Goal: Task Accomplishment & Management: Manage account settings

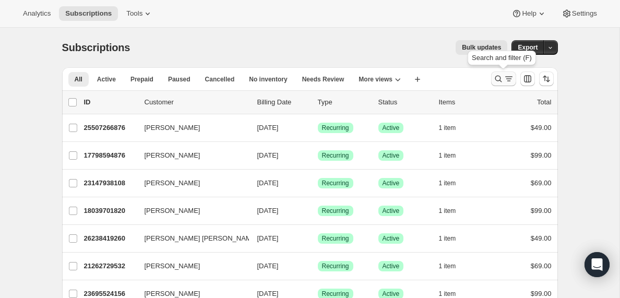
click at [505, 82] on icon "Search and filter results" at bounding box center [509, 79] width 10 height 10
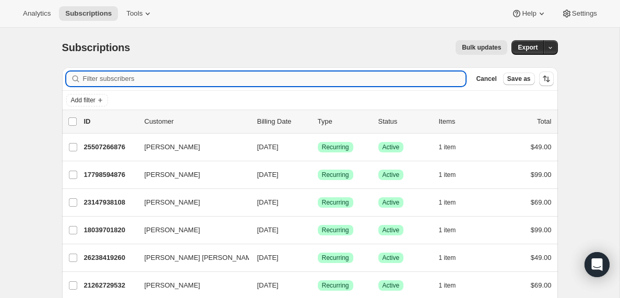
click at [186, 82] on input "Filter subscribers" at bounding box center [274, 78] width 383 height 15
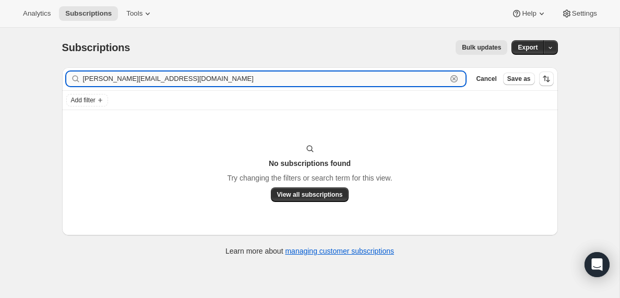
click at [148, 77] on input "[PERSON_NAME][EMAIL_ADDRESS][DOMAIN_NAME]" at bounding box center [265, 78] width 364 height 15
paste input "[PERSON_NAME]"
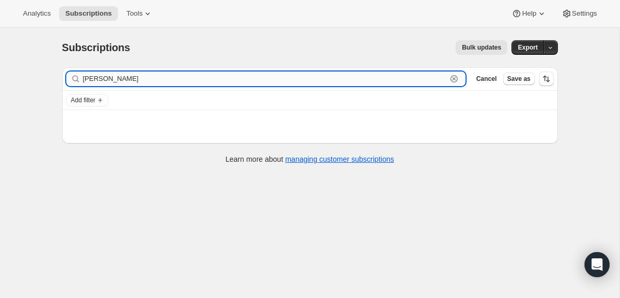
type input "[PERSON_NAME]"
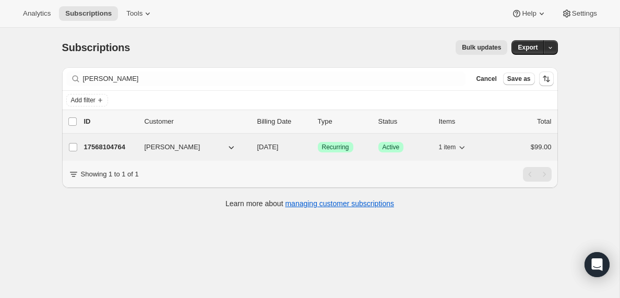
click at [118, 147] on p "17568104764" at bounding box center [110, 147] width 52 height 10
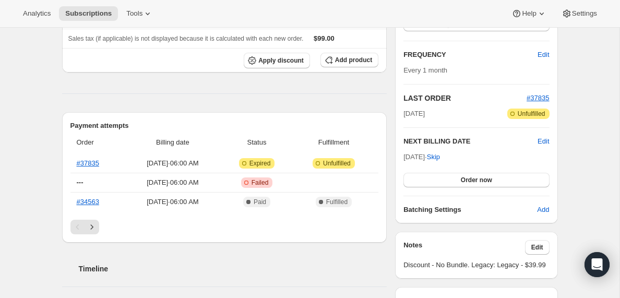
scroll to position [168, 0]
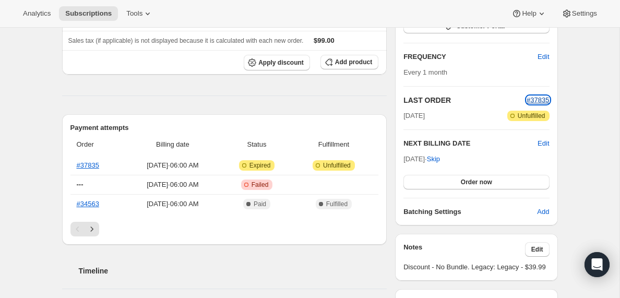
click at [541, 100] on span "#37835" at bounding box center [538, 100] width 22 height 8
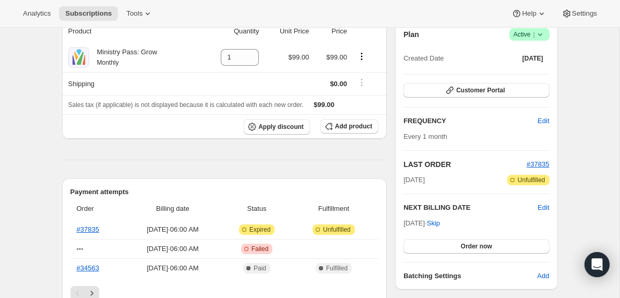
click at [331, 107] on div "Sales tax (if applicable) is not displayed because it is calculated with each n…" at bounding box center [224, 105] width 313 height 10
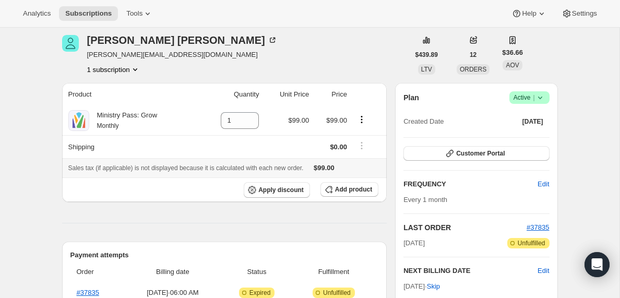
scroll to position [0, 0]
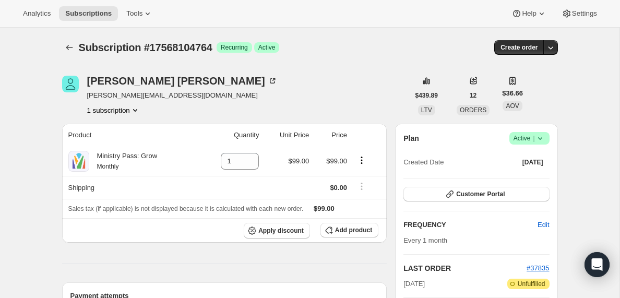
click at [523, 138] on span "Active |" at bounding box center [529, 138] width 32 height 10
click at [469, 150] on div "Plan Success Active | Created Date [DATE]" at bounding box center [476, 151] width 146 height 38
click at [522, 163] on span "[DATE]" at bounding box center [532, 162] width 21 height 8
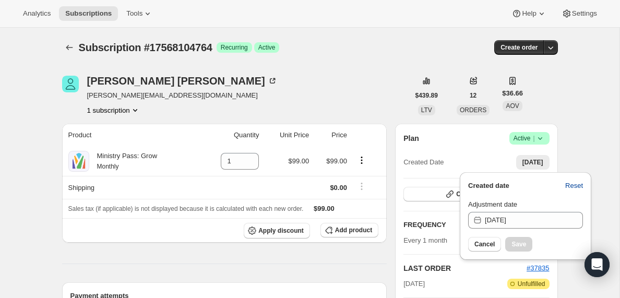
click at [573, 184] on span "Reset" at bounding box center [574, 186] width 18 height 10
click at [485, 220] on input "[DATE]" at bounding box center [534, 220] width 98 height 17
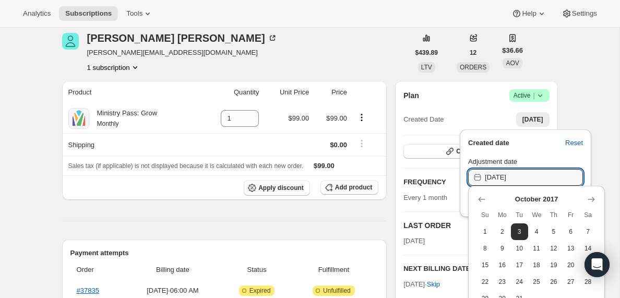
scroll to position [46, 0]
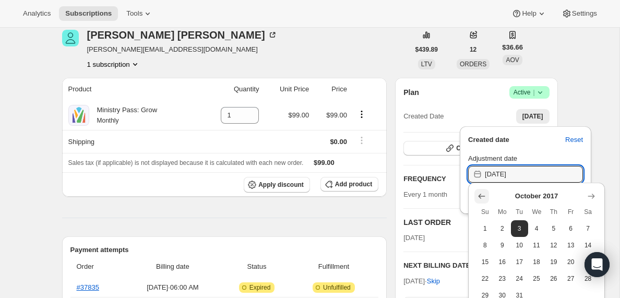
click at [483, 196] on icon "Show previous month, September 2017" at bounding box center [481, 196] width 10 height 10
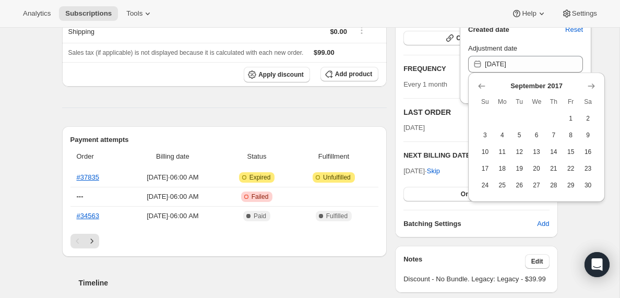
scroll to position [163, 0]
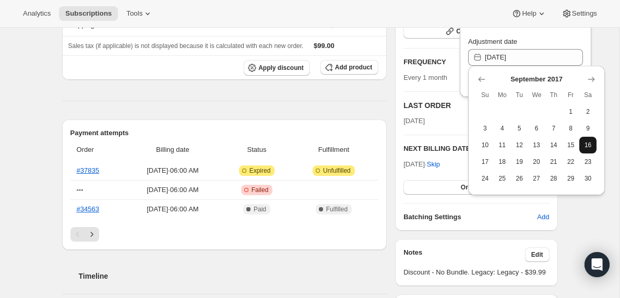
click at [588, 147] on span "16" at bounding box center [587, 145] width 9 height 8
type input "[DATE]"
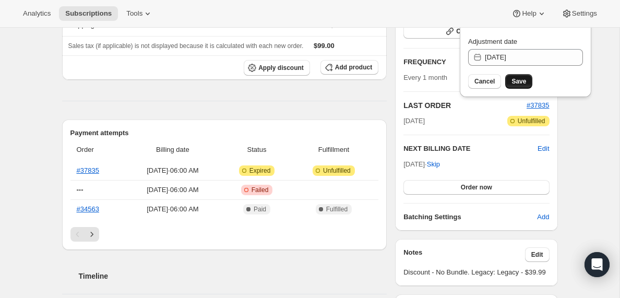
click at [522, 85] on span "Save" at bounding box center [518, 81] width 15 height 8
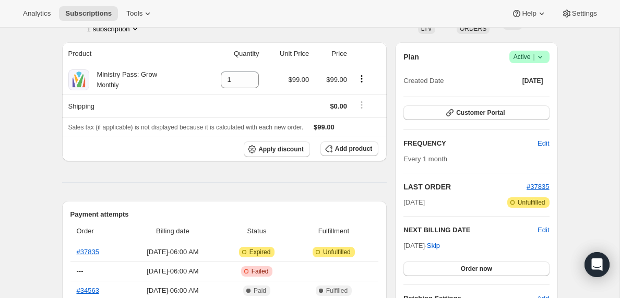
scroll to position [81, 0]
click at [495, 114] on span "Customer Portal" at bounding box center [480, 113] width 49 height 8
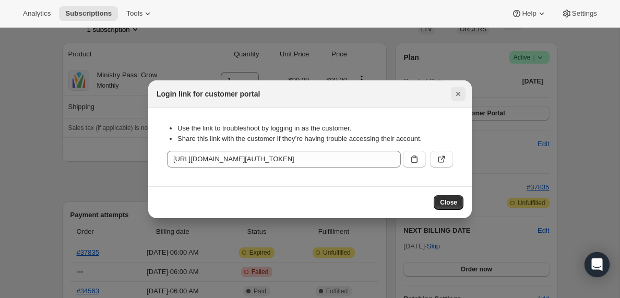
click at [459, 93] on icon "Close" at bounding box center [458, 94] width 10 height 10
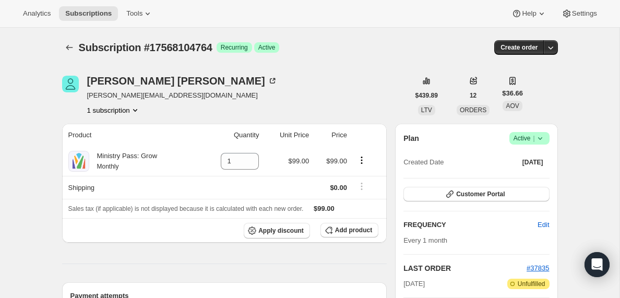
scroll to position [81, 0]
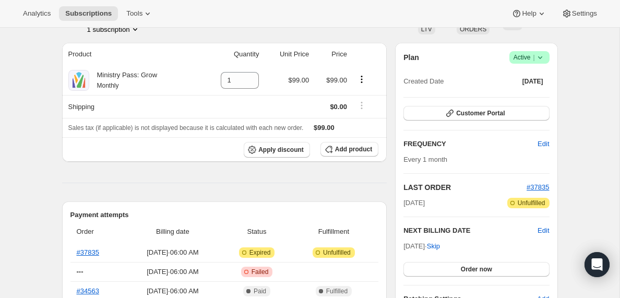
click at [543, 57] on icon at bounding box center [540, 57] width 10 height 10
click at [435, 83] on span "Created Date" at bounding box center [423, 81] width 40 height 10
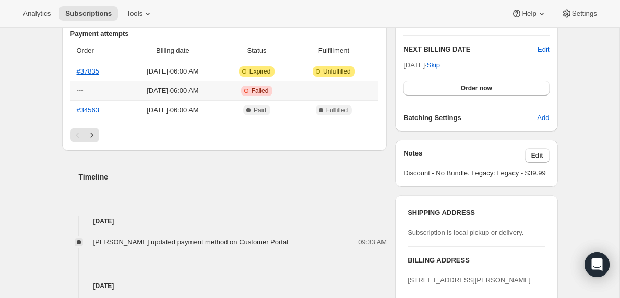
scroll to position [277, 0]
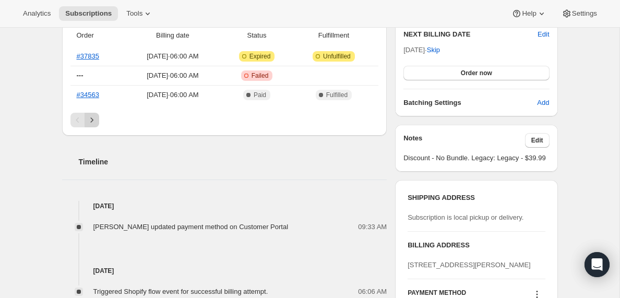
click at [93, 117] on icon "Next" at bounding box center [92, 120] width 10 height 10
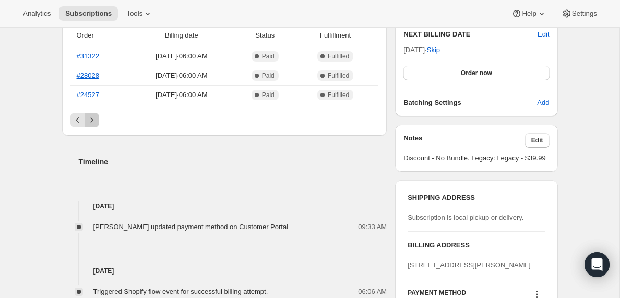
click at [94, 118] on icon "Next" at bounding box center [92, 120] width 10 height 10
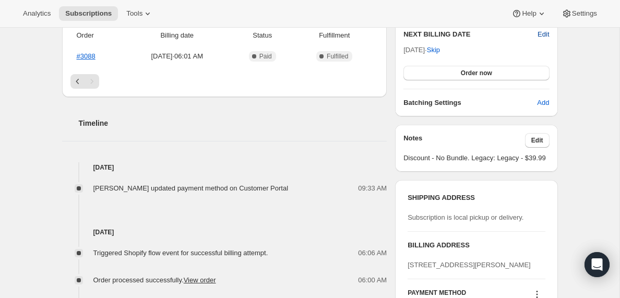
click at [541, 35] on span "Edit" at bounding box center [542, 34] width 11 height 10
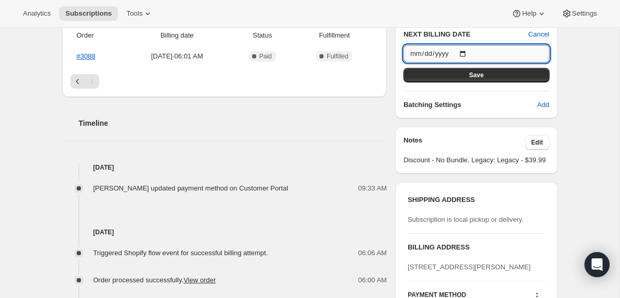
click at [434, 53] on input "[DATE]" at bounding box center [476, 54] width 146 height 18
click at [578, 63] on div "Subscription #17568104764. This page is ready Subscription #17568104764 Success…" at bounding box center [309, 179] width 619 height 857
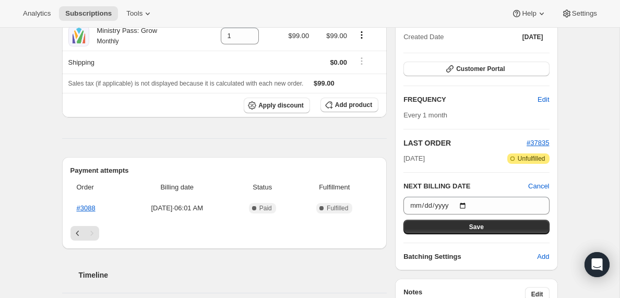
scroll to position [120, 0]
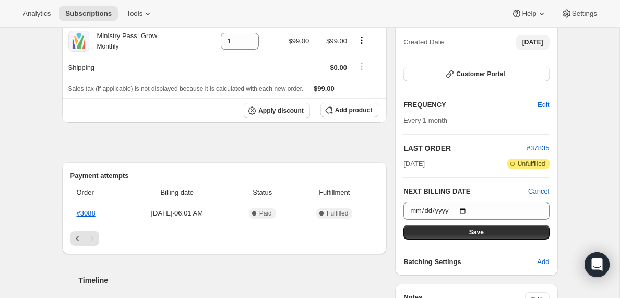
click at [522, 42] on span "[DATE]" at bounding box center [532, 42] width 21 height 8
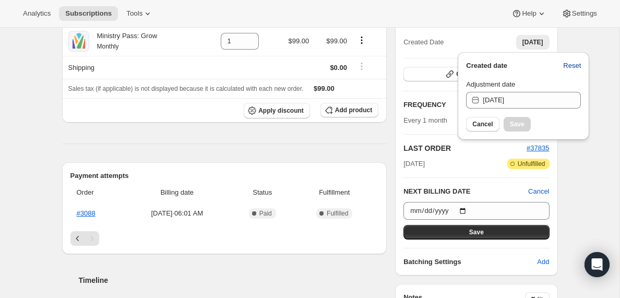
click at [572, 66] on span "Reset" at bounding box center [572, 66] width 18 height 10
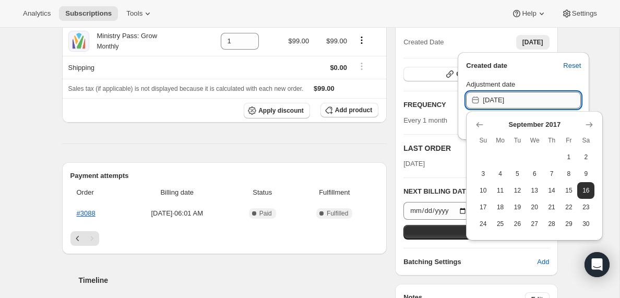
click at [499, 102] on input "[DATE]" at bounding box center [532, 100] width 98 height 17
click at [590, 122] on icon "Show next month, October 2017" at bounding box center [589, 125] width 10 height 10
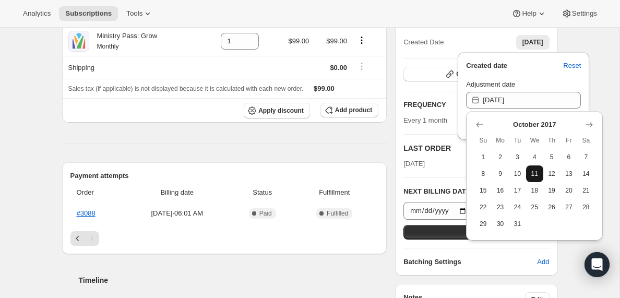
click at [534, 173] on span "11" at bounding box center [534, 174] width 9 height 8
type input "[DATE]"
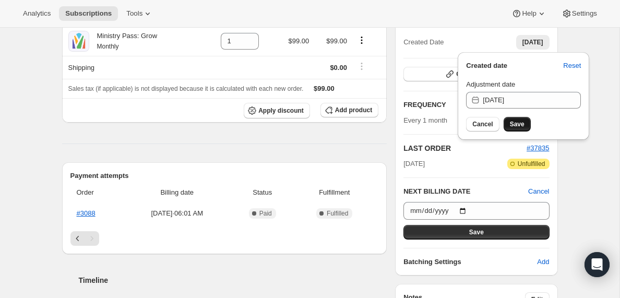
click at [519, 124] on span "Save" at bounding box center [517, 124] width 15 height 8
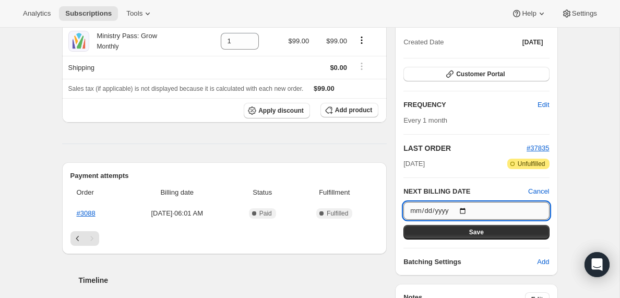
click at [438, 208] on input "[DATE]" at bounding box center [476, 211] width 146 height 18
click at [425, 211] on input "[DATE]" at bounding box center [476, 211] width 146 height 18
click at [476, 131] on div "Plan Success Active | Created Date [DATE] Customer Portal FREQUENCY Edit Every …" at bounding box center [476, 139] width 146 height 255
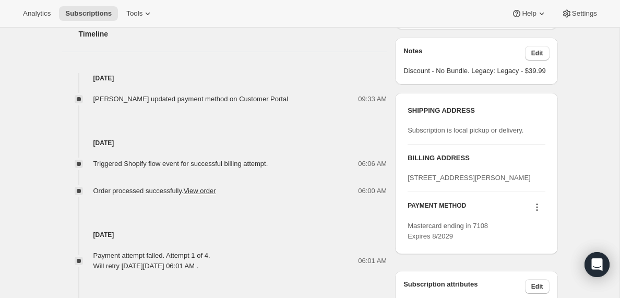
scroll to position [366, 0]
click at [202, 192] on link "View order" at bounding box center [200, 191] width 32 height 8
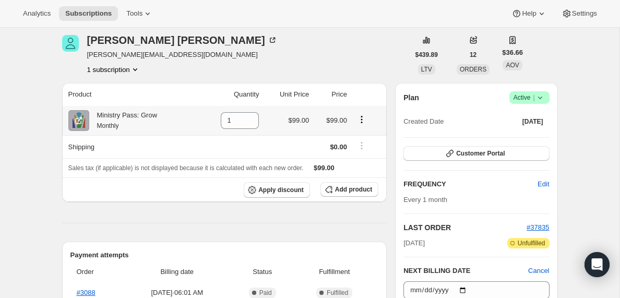
scroll to position [0, 0]
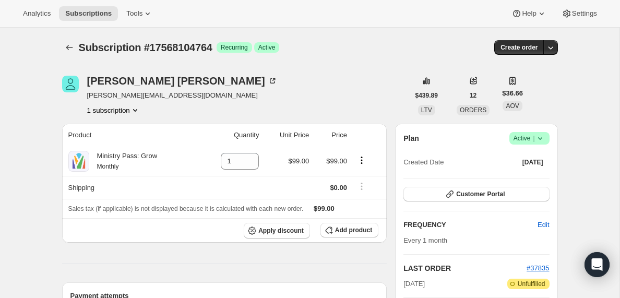
click at [138, 109] on icon "Product actions" at bounding box center [135, 110] width 10 height 10
click at [106, 127] on span "17568104764 Info Current" at bounding box center [112, 130] width 73 height 8
click at [194, 166] on div "Ministry Pass: Grow Monthly" at bounding box center [132, 161] width 129 height 21
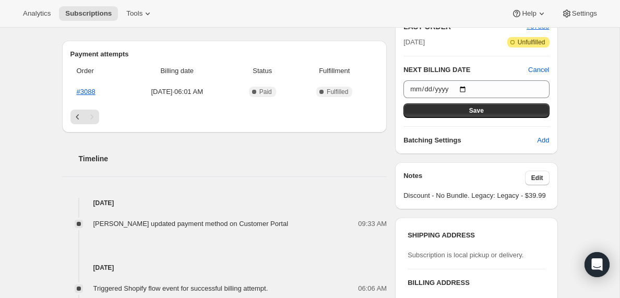
scroll to position [245, 0]
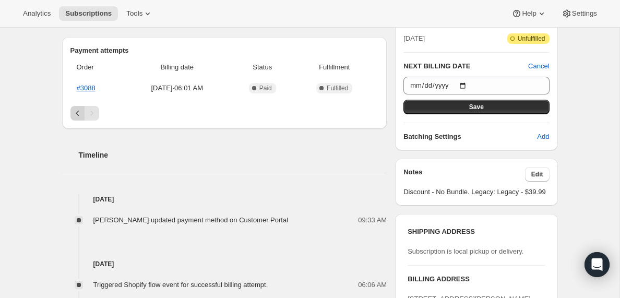
click at [79, 111] on icon "Previous" at bounding box center [78, 113] width 10 height 10
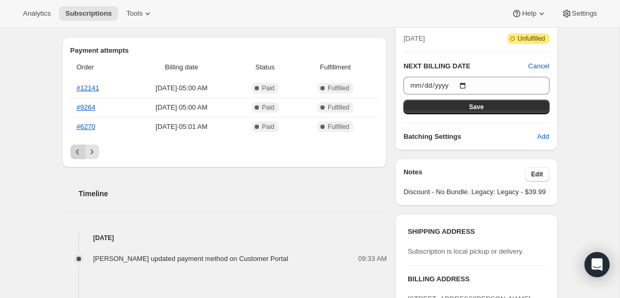
click at [77, 151] on icon "Previous" at bounding box center [78, 152] width 10 height 10
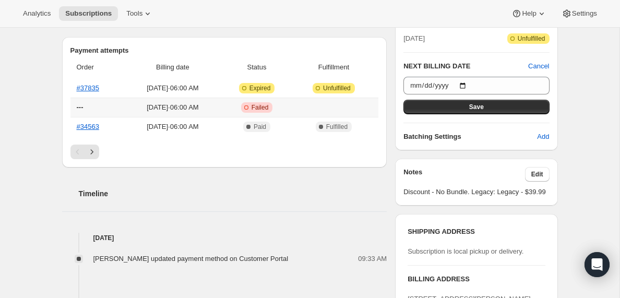
click at [173, 107] on span "[DATE] · 06:00 AM" at bounding box center [172, 107] width 91 height 10
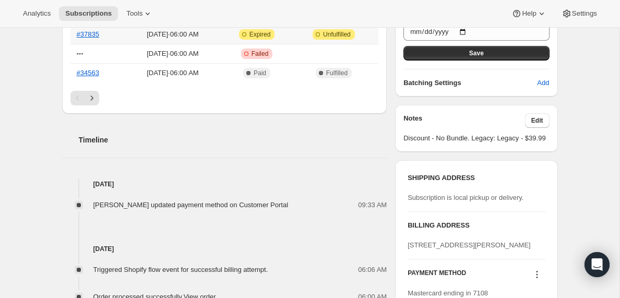
scroll to position [300, 0]
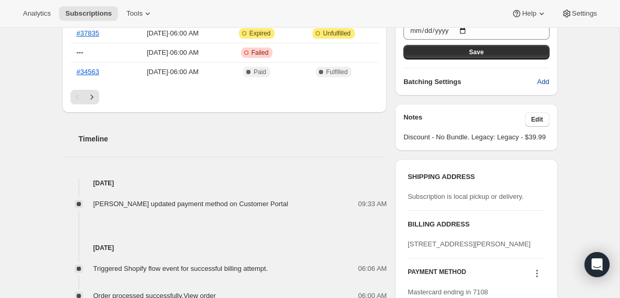
click at [543, 82] on span "Add" at bounding box center [543, 82] width 12 height 10
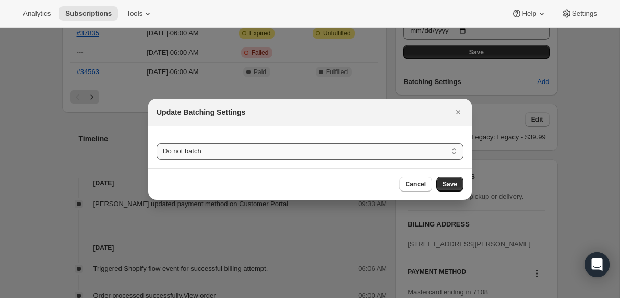
click at [454, 152] on select "Do not batch Weekly Monthly Yearly" at bounding box center [310, 151] width 307 height 17
click at [157, 143] on select "Do not batch Weekly Monthly Yearly" at bounding box center [310, 151] width 307 height 17
click at [419, 187] on span "Cancel" at bounding box center [415, 184] width 20 height 8
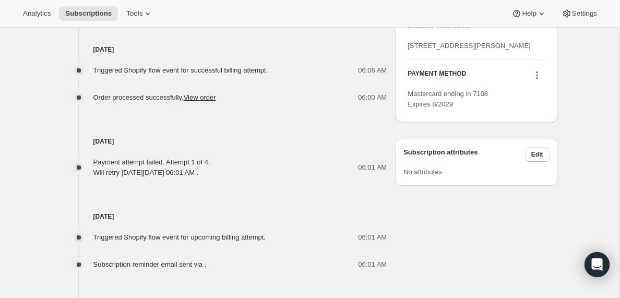
scroll to position [500, 0]
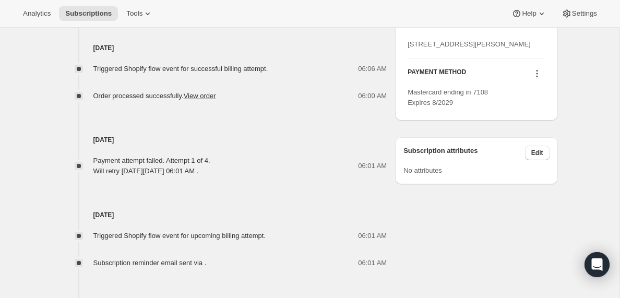
click at [536, 79] on icon at bounding box center [537, 73] width 10 height 10
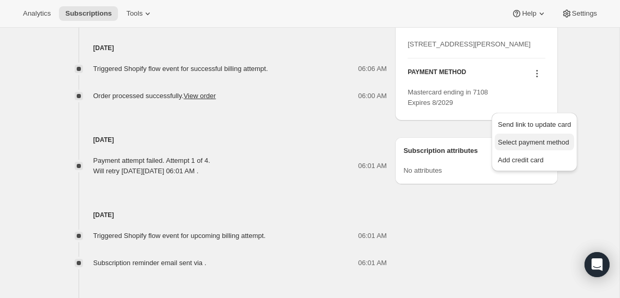
click at [517, 140] on span "Select payment method" at bounding box center [533, 142] width 71 height 8
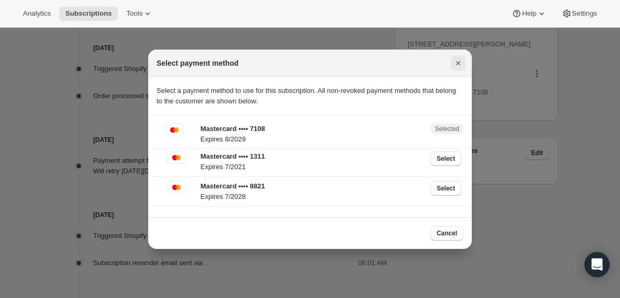
click at [457, 65] on icon "Close" at bounding box center [458, 63] width 10 height 10
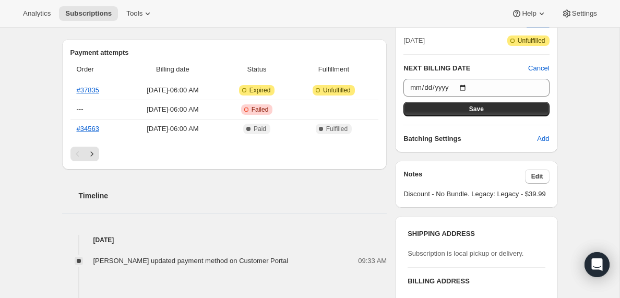
scroll to position [238, 0]
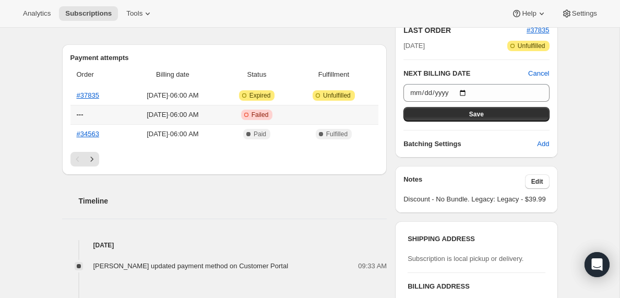
click at [180, 116] on span "[DATE] · 06:00 AM" at bounding box center [172, 115] width 91 height 10
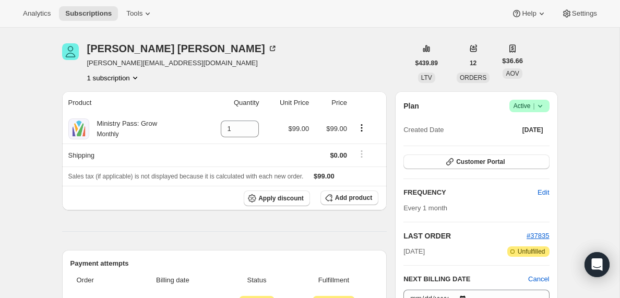
scroll to position [0, 0]
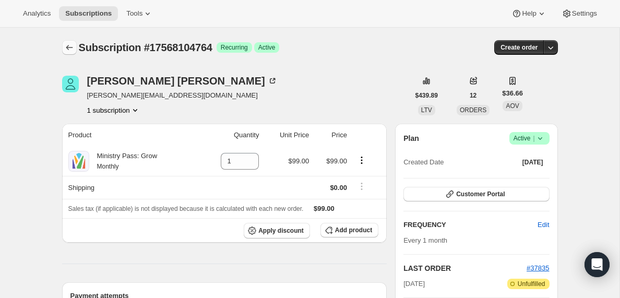
click at [68, 49] on icon "Subscriptions" at bounding box center [69, 47] width 10 height 10
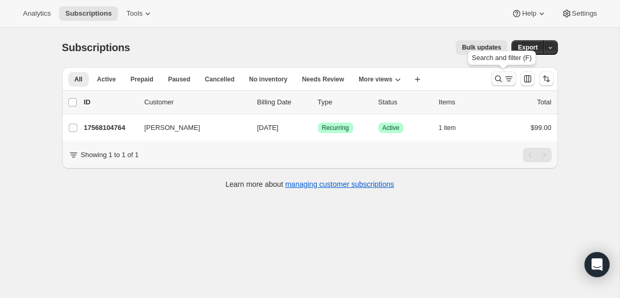
click at [503, 78] on icon "Search and filter results" at bounding box center [498, 79] width 10 height 10
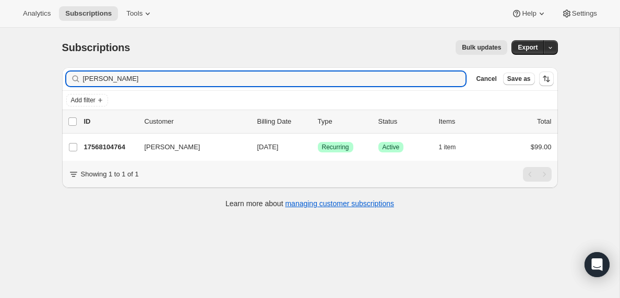
drag, startPoint x: 152, startPoint y: 80, endPoint x: 55, endPoint y: 78, distance: 97.1
click at [55, 78] on div "Filter subscribers [PERSON_NAME] Clear Cancel Save as Add filter 0 selected Upd…" at bounding box center [306, 139] width 504 height 160
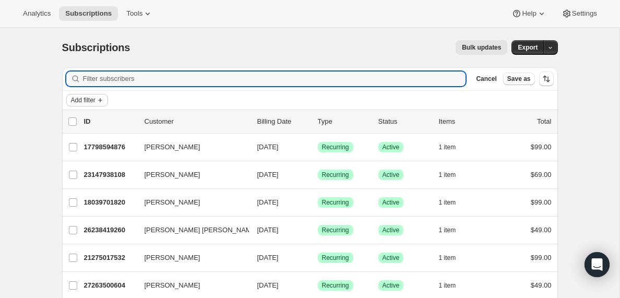
click at [89, 100] on span "Add filter" at bounding box center [83, 100] width 25 height 8
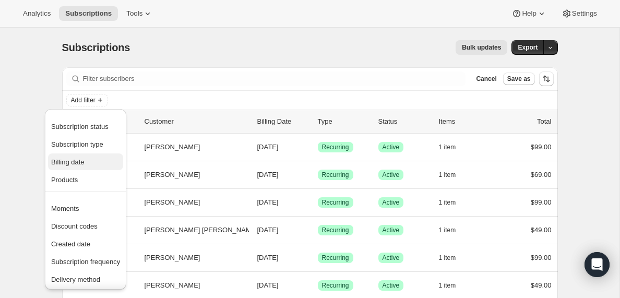
click at [67, 164] on span "Billing date" at bounding box center [67, 162] width 33 height 8
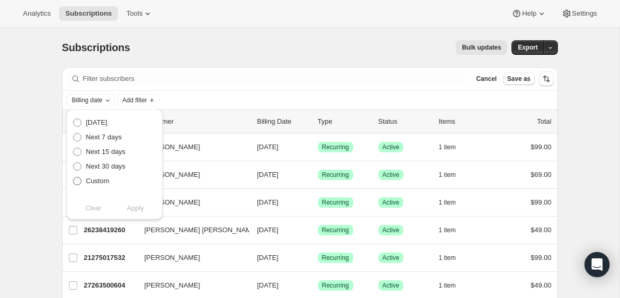
click at [77, 180] on span at bounding box center [77, 181] width 8 height 8
click at [74, 177] on input "Custom" at bounding box center [73, 177] width 1 height 1
radio input "true"
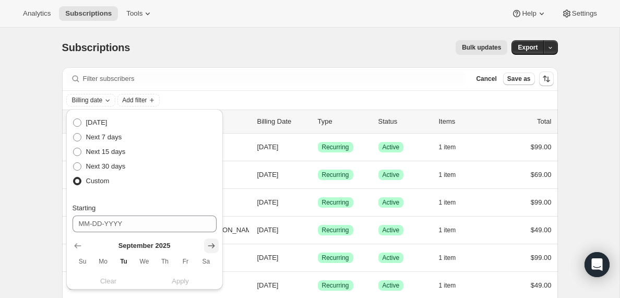
click at [212, 245] on icon "Show next month, October 2025" at bounding box center [211, 245] width 7 height 5
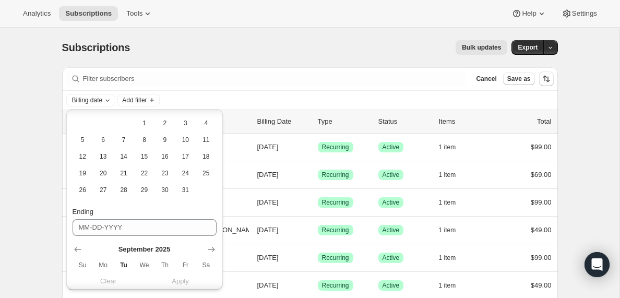
scroll to position [165, 0]
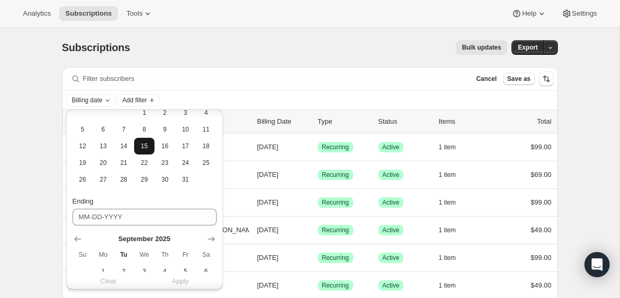
click at [146, 149] on span "15" at bounding box center [144, 146] width 12 height 8
type input "[DATE]"
click at [212, 238] on icon "Show next month, October 2025" at bounding box center [211, 239] width 10 height 10
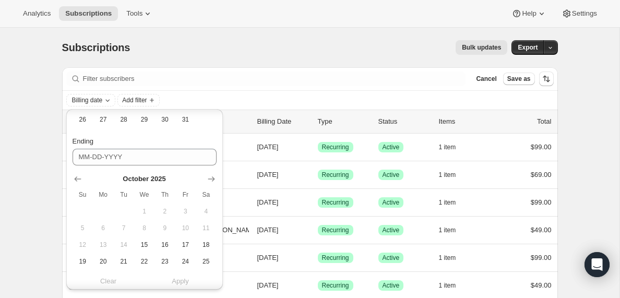
scroll to position [262, 0]
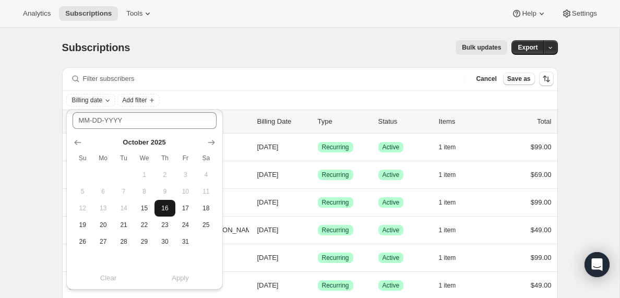
click at [167, 210] on span "16" at bounding box center [165, 208] width 12 height 8
type input "[DATE]"
click at [182, 279] on span "Apply" at bounding box center [180, 278] width 17 height 10
click at [196, 100] on span "Add filter" at bounding box center [183, 100] width 25 height 8
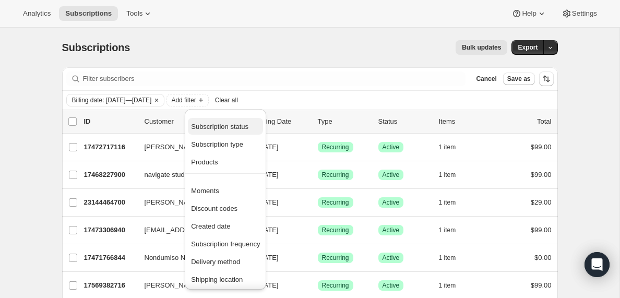
click at [204, 125] on span "Subscription status" at bounding box center [219, 127] width 57 height 8
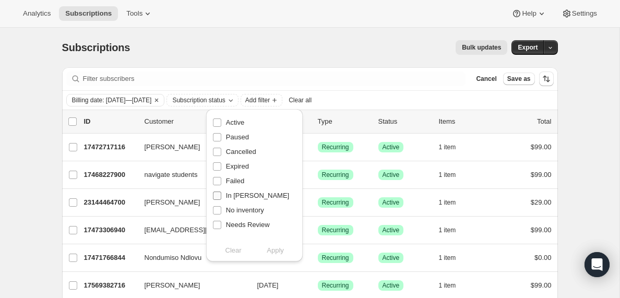
click at [219, 195] on input "In [PERSON_NAME]" at bounding box center [217, 196] width 8 height 8
checkbox input "true"
click at [278, 254] on span "Apply" at bounding box center [275, 250] width 17 height 10
click at [75, 121] on input "0 selected" at bounding box center [72, 121] width 8 height 8
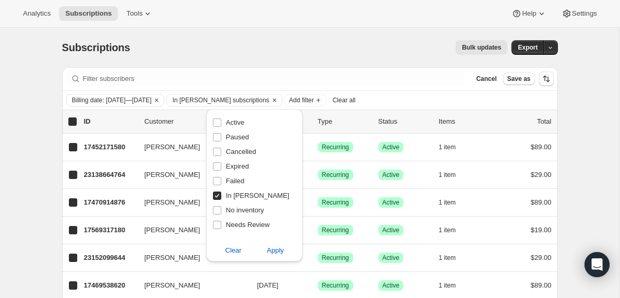
checkbox input "true"
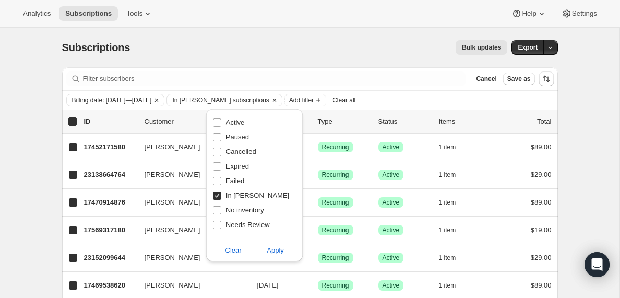
checkbox input "true"
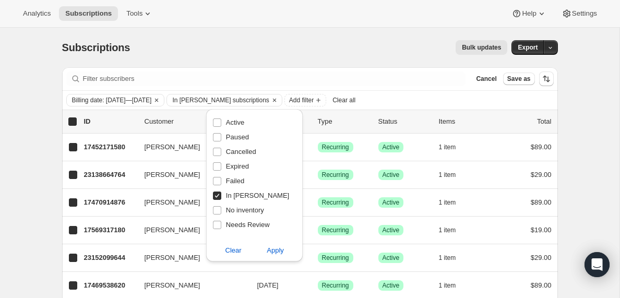
checkbox input "true"
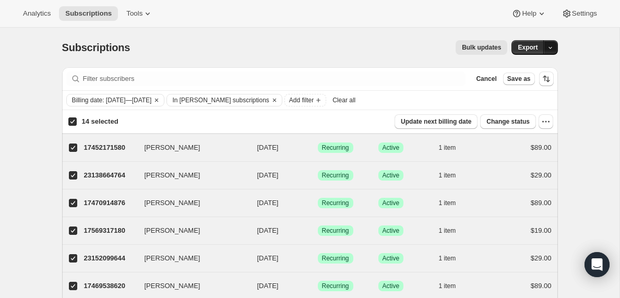
click at [551, 50] on icon "button" at bounding box center [550, 47] width 7 height 7
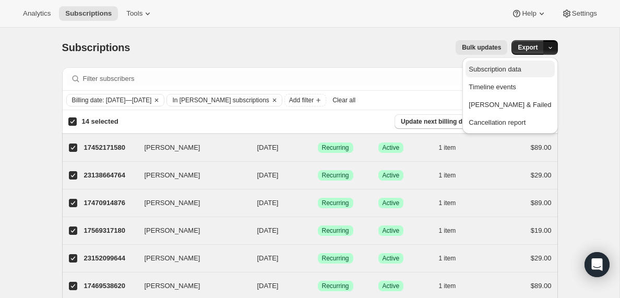
click at [515, 71] on span "Subscription data" at bounding box center [495, 69] width 52 height 8
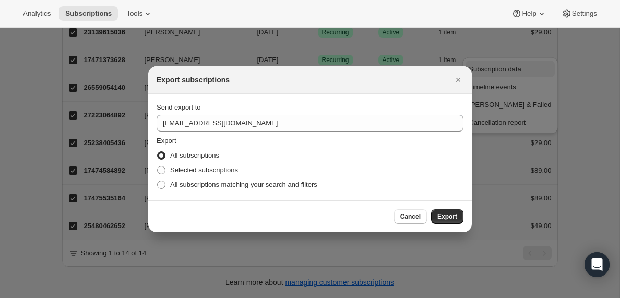
scroll to position [0, 0]
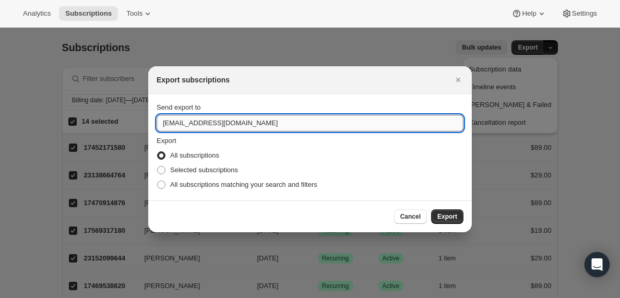
click at [187, 126] on input "[EMAIL_ADDRESS][DOMAIN_NAME]" at bounding box center [310, 123] width 307 height 17
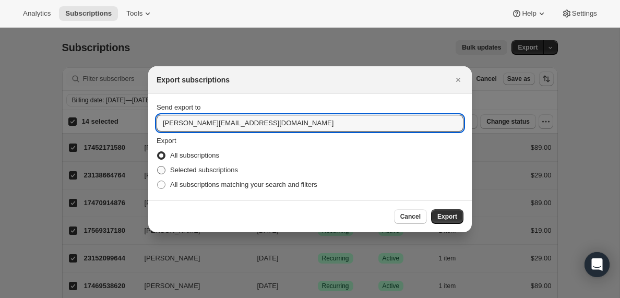
type input "[PERSON_NAME][EMAIL_ADDRESS][DOMAIN_NAME]"
click at [162, 170] on span ":req:" at bounding box center [161, 170] width 8 height 8
click at [158, 166] on input "Selected subscriptions" at bounding box center [157, 166] width 1 height 1
radio input "true"
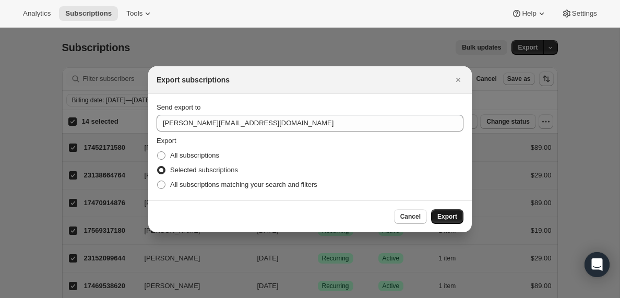
click at [446, 217] on span "Export" at bounding box center [447, 216] width 20 height 8
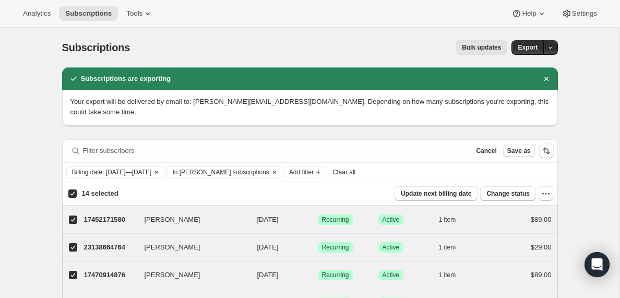
click at [355, 173] on span "Clear all" at bounding box center [343, 172] width 23 height 8
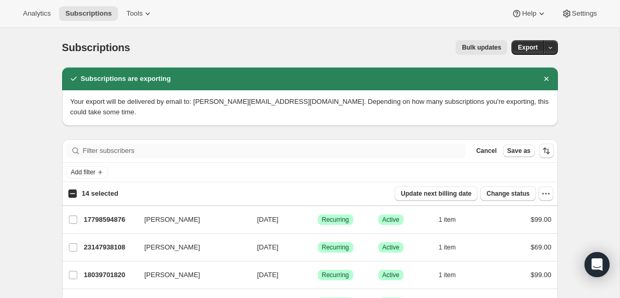
checkbox input "false"
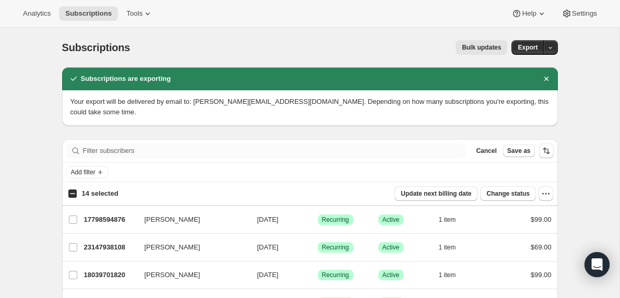
checkbox input "false"
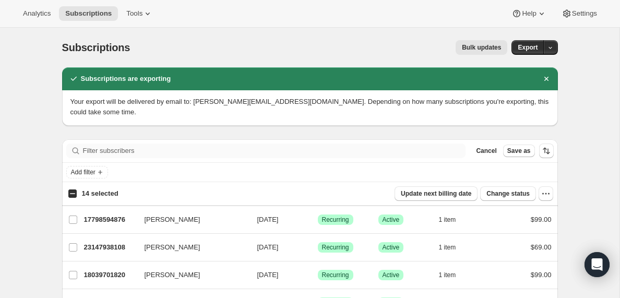
checkbox input "false"
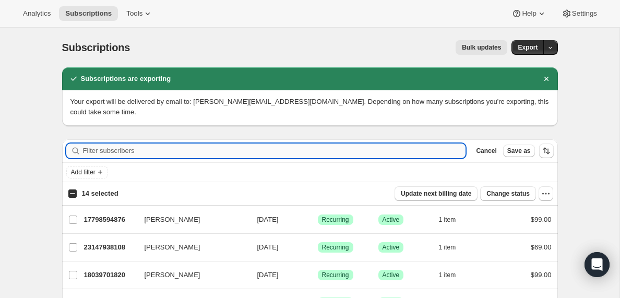
click at [130, 151] on input "Filter subscribers" at bounding box center [274, 151] width 383 height 15
paste input "[EMAIL_ADDRESS][DOMAIN_NAME]"
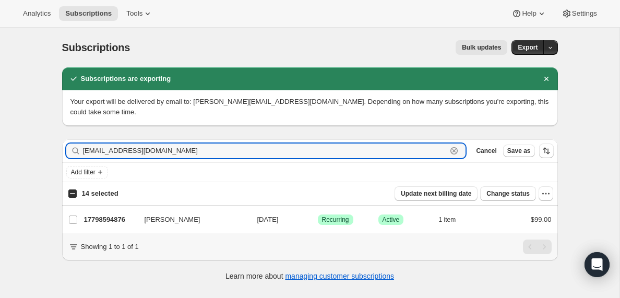
type input "[EMAIL_ADDRESS][DOMAIN_NAME]"
click at [73, 193] on input "14 selected" at bounding box center [72, 193] width 8 height 8
checkbox input "true"
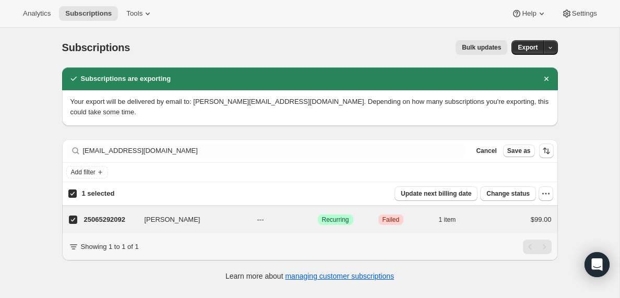
click at [73, 193] on input "1 selected" at bounding box center [72, 193] width 8 height 8
checkbox input "false"
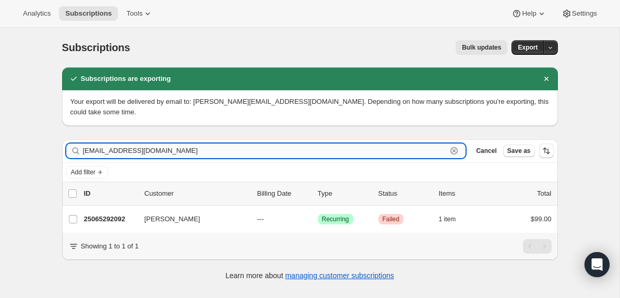
click at [138, 151] on input "[EMAIL_ADDRESS][DOMAIN_NAME]" at bounding box center [265, 151] width 364 height 15
click at [144, 149] on input "[EMAIL_ADDRESS][DOMAIN_NAME]" at bounding box center [265, 151] width 364 height 15
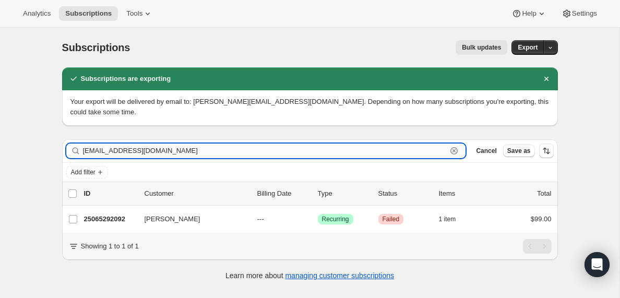
click at [144, 149] on input "[EMAIL_ADDRESS][DOMAIN_NAME]" at bounding box center [265, 151] width 364 height 15
paste input "shollins338"
click at [106, 153] on input "[EMAIL_ADDRESS][DOMAIN_NAME]" at bounding box center [265, 151] width 364 height 15
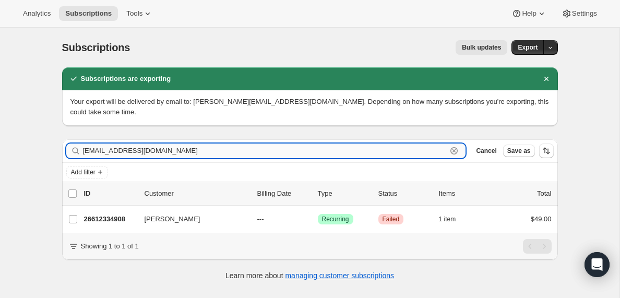
click at [106, 153] on input "[EMAIL_ADDRESS][DOMAIN_NAME]" at bounding box center [265, 151] width 364 height 15
paste input "kalativaega23"
click at [113, 145] on input "[EMAIL_ADDRESS][DOMAIN_NAME]" at bounding box center [265, 151] width 364 height 15
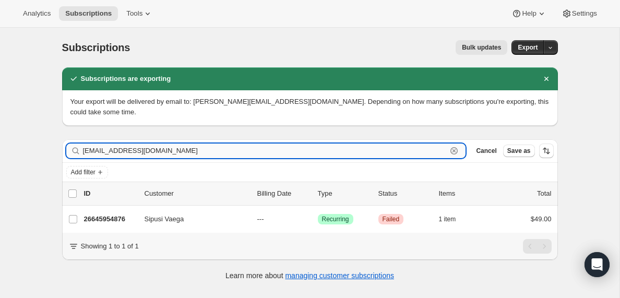
click at [113, 145] on input "[EMAIL_ADDRESS][DOMAIN_NAME]" at bounding box center [265, 151] width 364 height 15
paste input "carterkhalil000"
click at [112, 146] on input "[EMAIL_ADDRESS][DOMAIN_NAME]" at bounding box center [265, 151] width 364 height 15
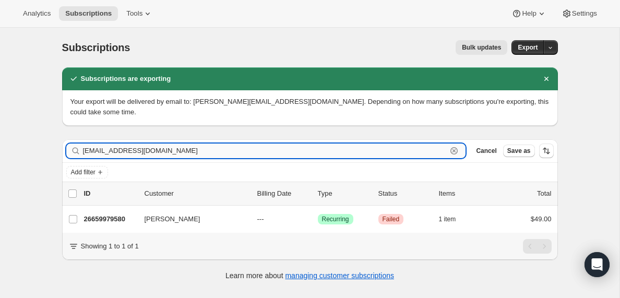
click at [112, 146] on input "[EMAIL_ADDRESS][DOMAIN_NAME]" at bounding box center [265, 151] width 364 height 15
paste input "wtswanson23"
click at [115, 151] on input "[EMAIL_ADDRESS][DOMAIN_NAME]" at bounding box center [265, 151] width 364 height 15
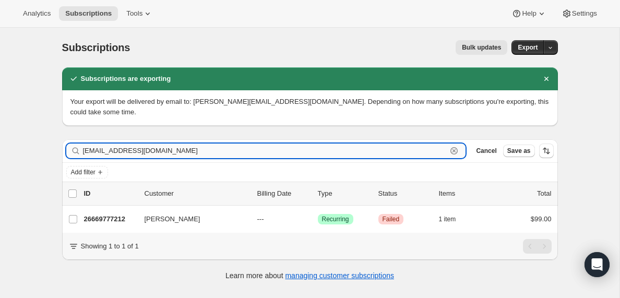
click at [115, 151] on input "[EMAIL_ADDRESS][DOMAIN_NAME]" at bounding box center [265, 151] width 364 height 15
paste input "[EMAIL_ADDRESS]"
click at [137, 150] on input "[EMAIL_ADDRESS][DOMAIN_NAME]" at bounding box center [265, 151] width 364 height 15
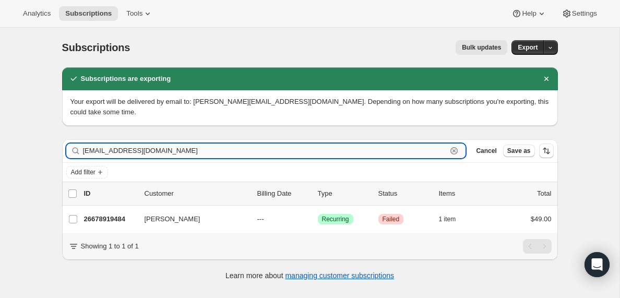
paste input "[EMAIL_ADDRESS]"
click at [147, 149] on input "[EMAIL_ADDRESS][DOMAIN_NAME]" at bounding box center [265, 151] width 364 height 15
paste input "sullivanprch"
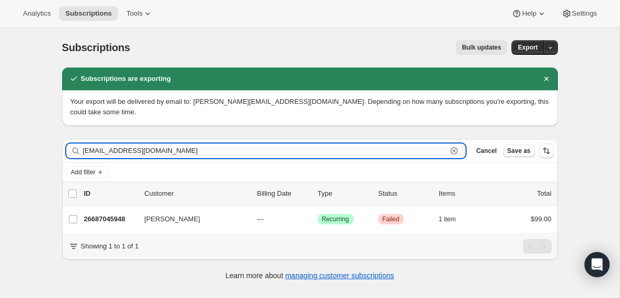
click at [137, 154] on input "[EMAIL_ADDRESS][DOMAIN_NAME]" at bounding box center [265, 151] width 364 height 15
paste input "buddunn79"
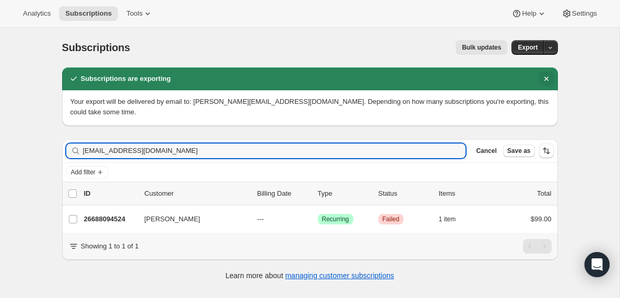
click at [547, 79] on icon "Dismiss notification" at bounding box center [546, 79] width 4 height 4
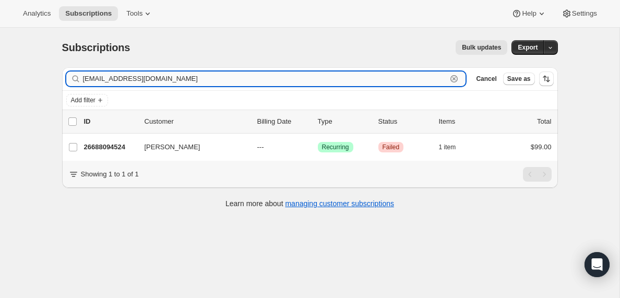
click at [161, 81] on input "[EMAIL_ADDRESS][DOMAIN_NAME]" at bounding box center [265, 78] width 364 height 15
drag, startPoint x: 161, startPoint y: 81, endPoint x: 161, endPoint y: 72, distance: 8.9
click at [161, 80] on input "[EMAIL_ADDRESS][DOMAIN_NAME]" at bounding box center [265, 78] width 364 height 15
paste input "[EMAIL_ADDRESS]"
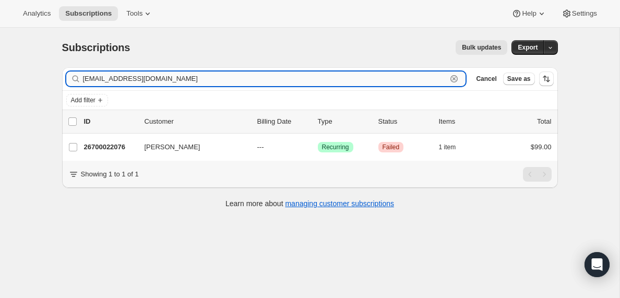
click at [114, 76] on input "[EMAIL_ADDRESS][DOMAIN_NAME]" at bounding box center [265, 78] width 364 height 15
paste input "[PERSON_NAME][EMAIL_ADDRESS][PERSON_NAME][PERSON_NAME][DOMAIN_NAME]"
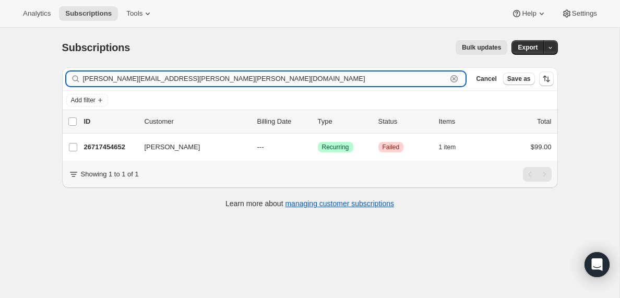
click at [159, 82] on input "[PERSON_NAME][EMAIL_ADDRESS][PERSON_NAME][PERSON_NAME][DOMAIN_NAME]" at bounding box center [265, 78] width 364 height 15
paste input "[EMAIL_ADDRESS][DOMAIN_NAME]"
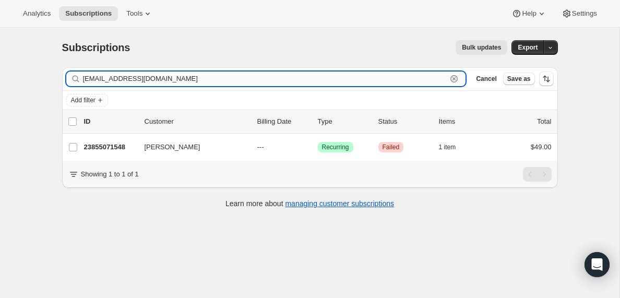
click at [137, 76] on input "[EMAIL_ADDRESS][DOMAIN_NAME]" at bounding box center [265, 78] width 364 height 15
paste input "[EMAIL_ADDRESS]"
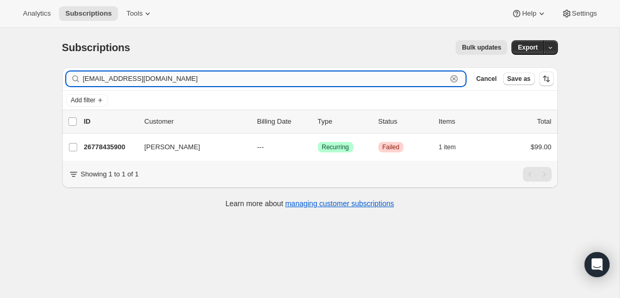
click at [151, 77] on input "[EMAIL_ADDRESS][DOMAIN_NAME]" at bounding box center [265, 78] width 364 height 15
paste input "[EMAIL_ADDRESS][PERSON_NAME][DOMAIN_NAME]"
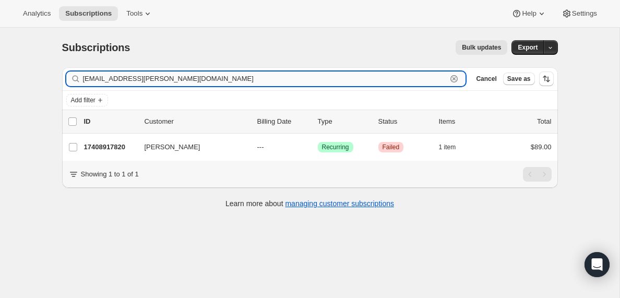
click at [137, 77] on input "[EMAIL_ADDRESS][PERSON_NAME][DOMAIN_NAME]" at bounding box center [265, 78] width 364 height 15
paste input "[PERSON_NAME][EMAIL_ADDRESS][DOMAIN_NAME]"
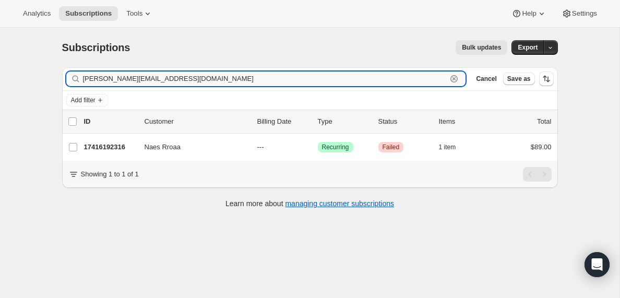
click at [132, 81] on input "[PERSON_NAME][EMAIL_ADDRESS][DOMAIN_NAME]" at bounding box center [265, 78] width 364 height 15
click at [132, 82] on input "[PERSON_NAME][EMAIL_ADDRESS][DOMAIN_NAME]" at bounding box center [265, 78] width 364 height 15
paste input "[EMAIL_ADDRESS]"
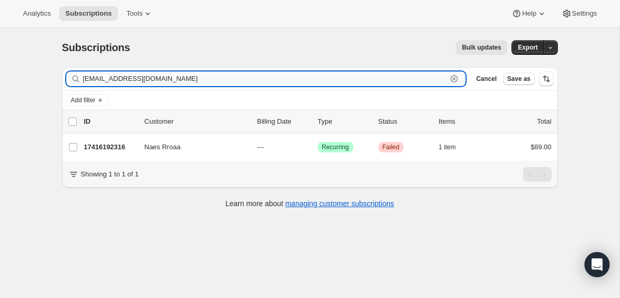
type input "[EMAIL_ADDRESS][DOMAIN_NAME]"
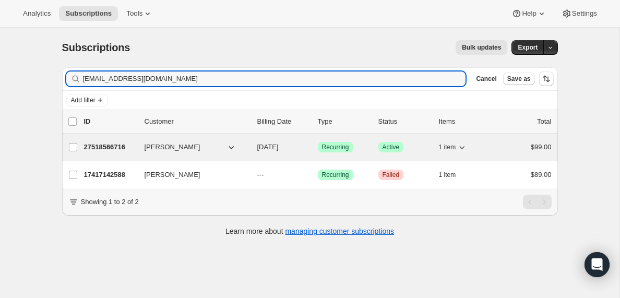
click at [116, 146] on p "27518566716" at bounding box center [110, 147] width 52 height 10
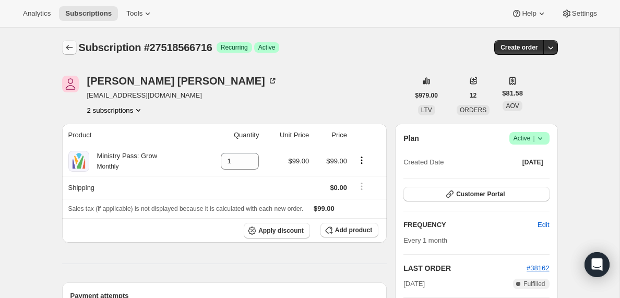
click at [69, 51] on icon "Subscriptions" at bounding box center [69, 47] width 10 height 10
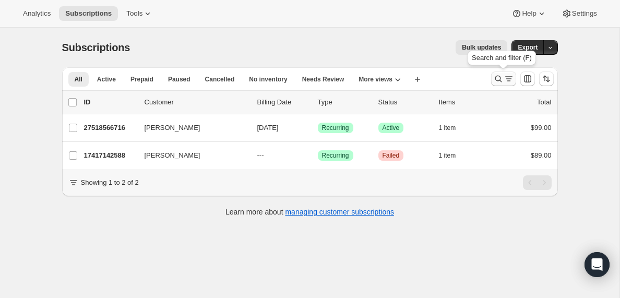
click at [507, 79] on icon "Search and filter results" at bounding box center [509, 78] width 6 height 1
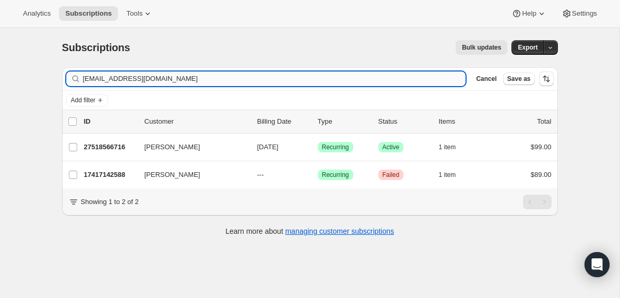
click at [181, 75] on input "[EMAIL_ADDRESS][DOMAIN_NAME]" at bounding box center [274, 78] width 383 height 15
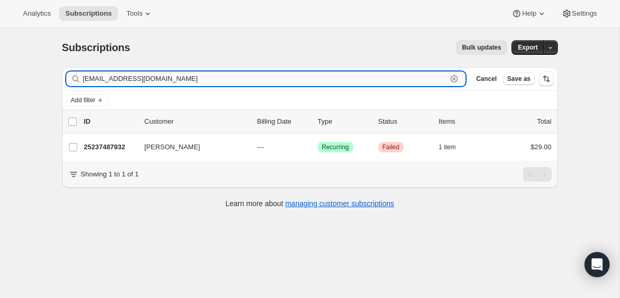
click at [130, 76] on input "[EMAIL_ADDRESS][DOMAIN_NAME]" at bounding box center [265, 78] width 364 height 15
paste input "newtonjohn52"
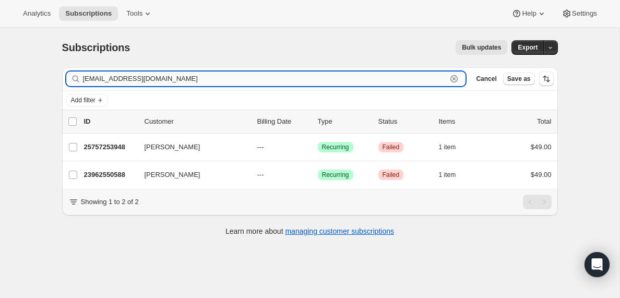
click at [153, 78] on input "[EMAIL_ADDRESS][DOMAIN_NAME]" at bounding box center [265, 78] width 364 height 15
drag, startPoint x: 153, startPoint y: 78, endPoint x: 151, endPoint y: 71, distance: 6.6
click at [153, 77] on input "[EMAIL_ADDRESS][DOMAIN_NAME]" at bounding box center [265, 78] width 364 height 15
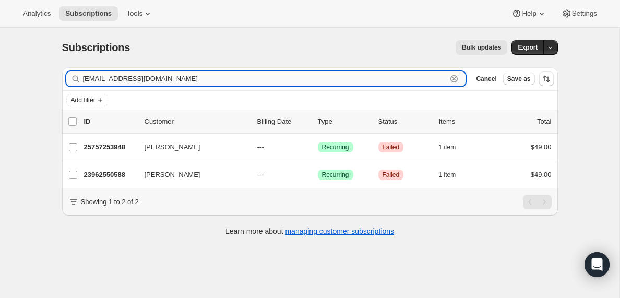
paste input "revkellyblack"
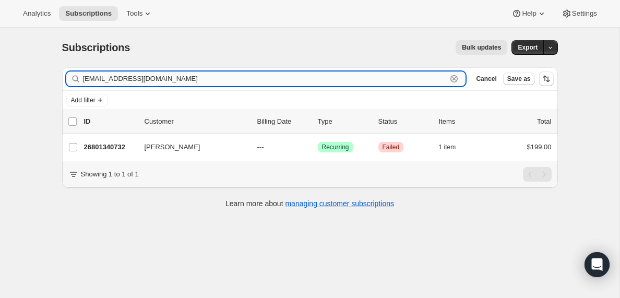
click at [154, 76] on input "[EMAIL_ADDRESS][DOMAIN_NAME]" at bounding box center [265, 78] width 364 height 15
paste input "[PERSON_NAME]"
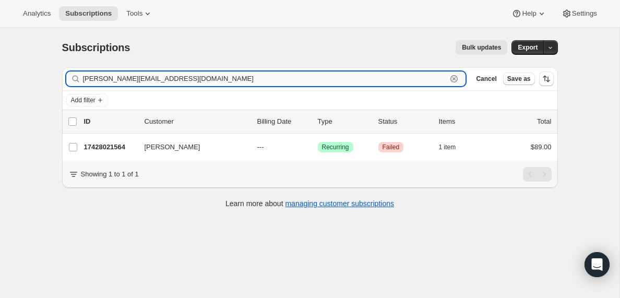
click at [139, 75] on input "[PERSON_NAME][EMAIL_ADDRESS][DOMAIN_NAME]" at bounding box center [265, 78] width 364 height 15
paste input "[EMAIL_ADDRESS]"
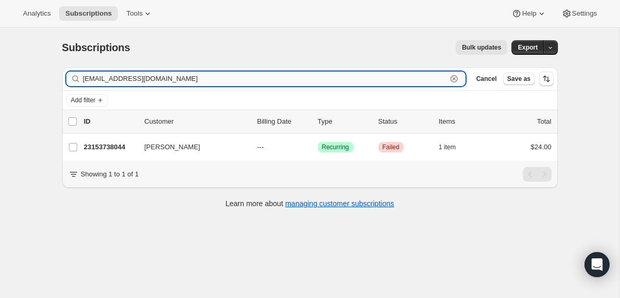
click at [163, 81] on input "[EMAIL_ADDRESS][DOMAIN_NAME]" at bounding box center [265, 78] width 364 height 15
paste input "esavage@grassrootsrockford"
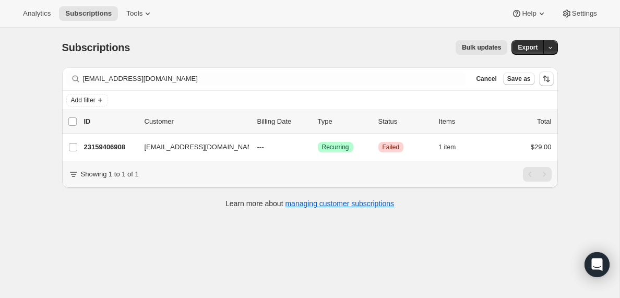
click at [156, 88] on div "Filter subscribers [EMAIL_ADDRESS][DOMAIN_NAME] Clear Cancel Save as" at bounding box center [310, 78] width 496 height 23
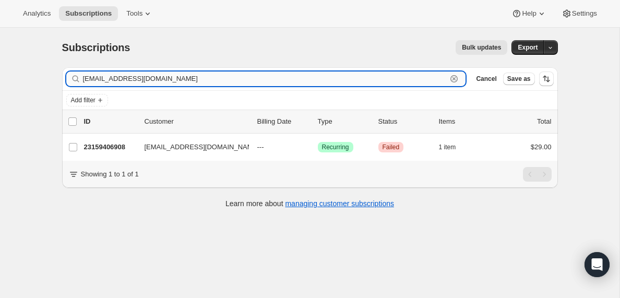
click at [156, 79] on input "[EMAIL_ADDRESS][DOMAIN_NAME]" at bounding box center [265, 78] width 364 height 15
paste input "[EMAIL_ADDRESS]"
click at [118, 78] on input "[EMAIL_ADDRESS][DOMAIN_NAME]" at bounding box center [265, 78] width 364 height 15
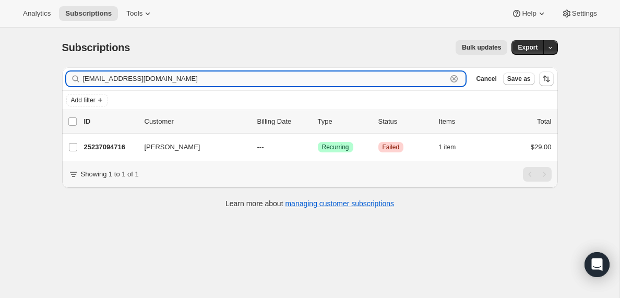
click at [118, 78] on input "[EMAIL_ADDRESS][DOMAIN_NAME]" at bounding box center [265, 78] width 364 height 15
paste input "kingfattmacc22"
click at [136, 77] on input "[EMAIL_ADDRESS][DOMAIN_NAME]" at bounding box center [265, 78] width 364 height 15
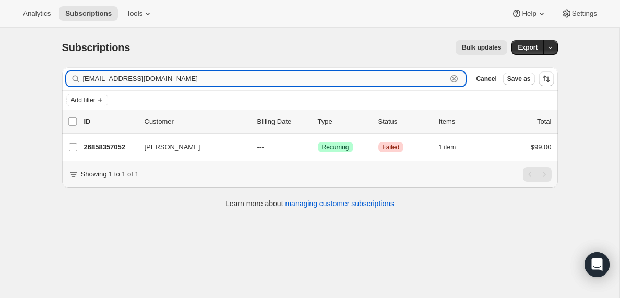
click at [136, 77] on input "[EMAIL_ADDRESS][DOMAIN_NAME]" at bounding box center [265, 78] width 364 height 15
paste input "[DEMOGRAPHIC_DATA]"
type input "[EMAIL_ADDRESS][DOMAIN_NAME]"
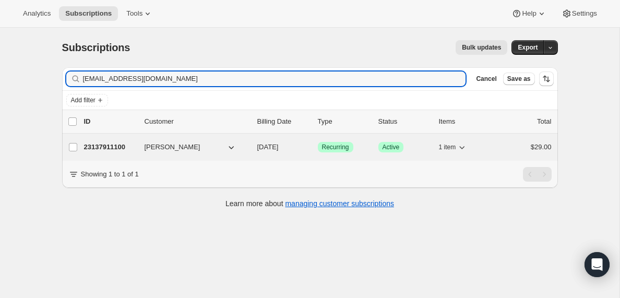
click at [103, 147] on p "23137911100" at bounding box center [110, 147] width 52 height 10
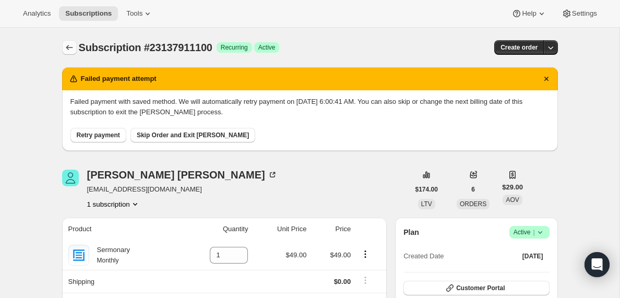
click at [68, 47] on icon "Subscriptions" at bounding box center [69, 47] width 7 height 5
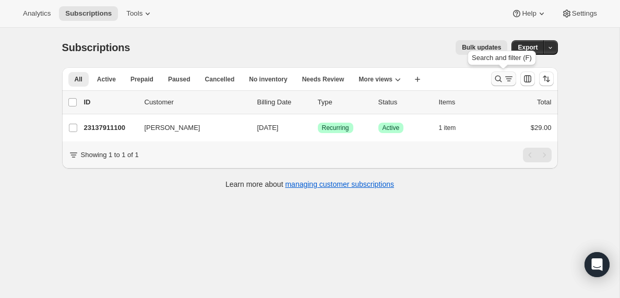
click at [504, 79] on icon "Search and filter results" at bounding box center [509, 79] width 10 height 10
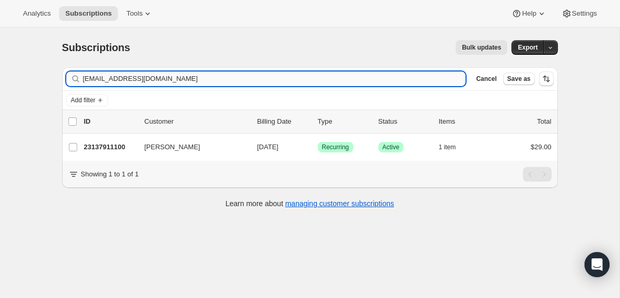
click at [193, 76] on input "[EMAIL_ADDRESS][DOMAIN_NAME]" at bounding box center [274, 78] width 383 height 15
type input "[PERSON_NAME][EMAIL_ADDRESS][DOMAIN_NAME]"
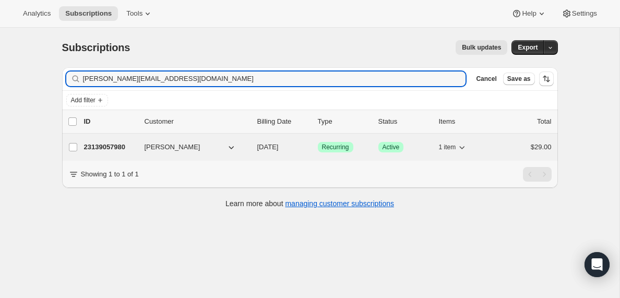
click at [106, 148] on p "23139057980" at bounding box center [110, 147] width 52 height 10
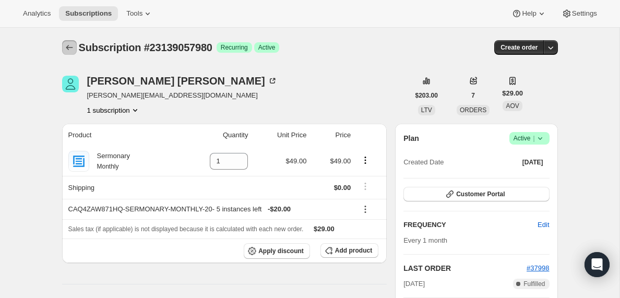
click at [72, 44] on icon "Subscriptions" at bounding box center [69, 47] width 10 height 10
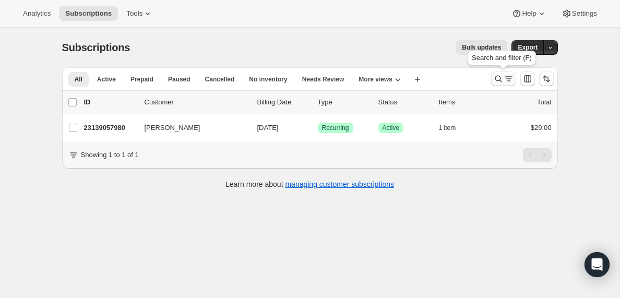
click at [507, 80] on icon "Search and filter results" at bounding box center [509, 79] width 10 height 10
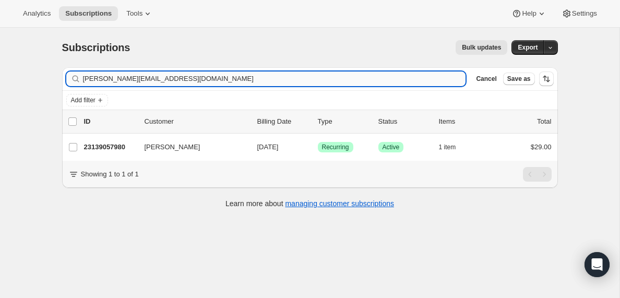
click at [138, 81] on input "[PERSON_NAME][EMAIL_ADDRESS][DOMAIN_NAME]" at bounding box center [274, 78] width 383 height 15
type input "[EMAIL_ADDRESS][DOMAIN_NAME]"
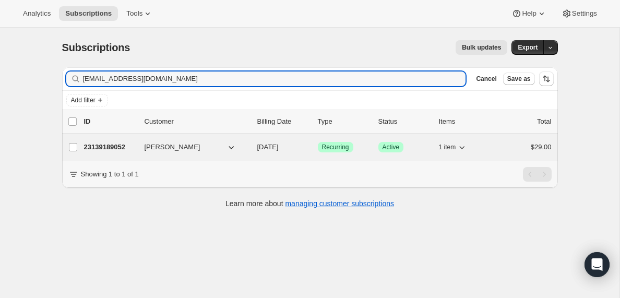
click at [102, 149] on p "23139189052" at bounding box center [110, 147] width 52 height 10
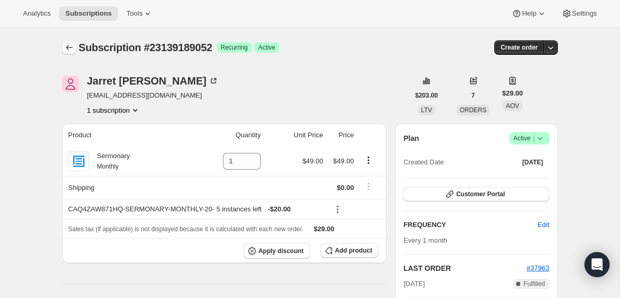
click at [67, 47] on icon "Subscriptions" at bounding box center [69, 47] width 10 height 10
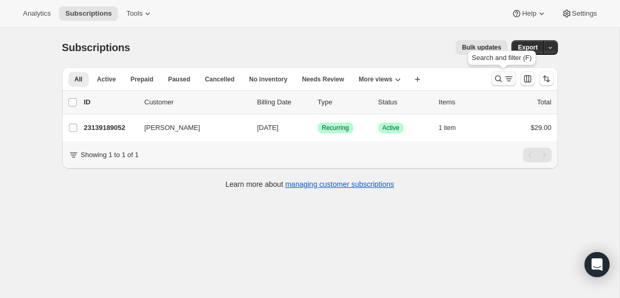
click at [507, 78] on icon "Search and filter results" at bounding box center [509, 79] width 10 height 10
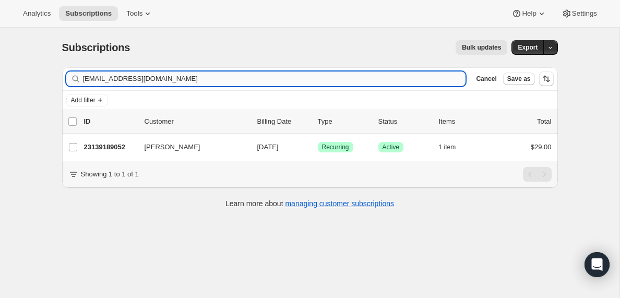
click at [158, 79] on input "[EMAIL_ADDRESS][DOMAIN_NAME]" at bounding box center [274, 78] width 383 height 15
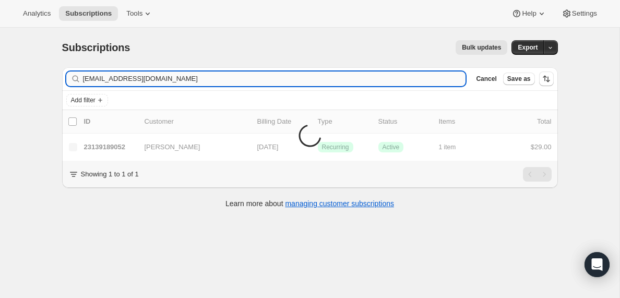
type input "[EMAIL_ADDRESS][DOMAIN_NAME]"
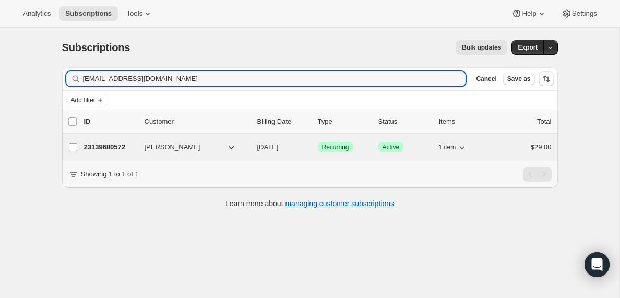
click at [102, 147] on p "23139680572" at bounding box center [110, 147] width 52 height 10
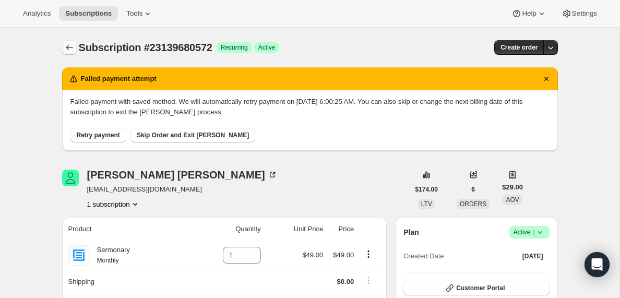
click at [67, 43] on icon "Subscriptions" at bounding box center [69, 47] width 10 height 10
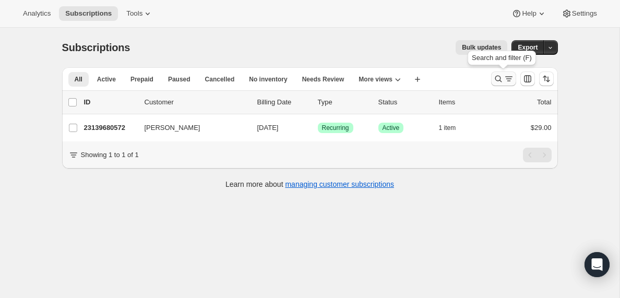
click at [505, 80] on icon "Search and filter results" at bounding box center [509, 79] width 10 height 10
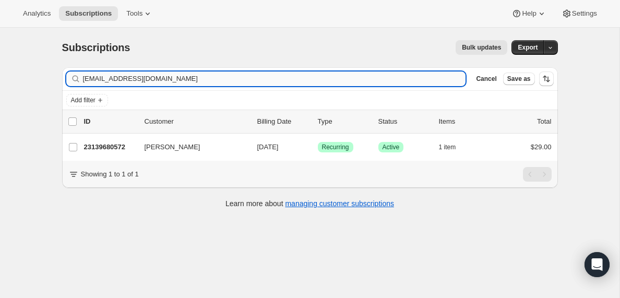
click at [158, 79] on input "[EMAIL_ADDRESS][DOMAIN_NAME]" at bounding box center [274, 78] width 383 height 15
type input "[PERSON_NAME][EMAIL_ADDRESS][PERSON_NAME][DOMAIN_NAME]"
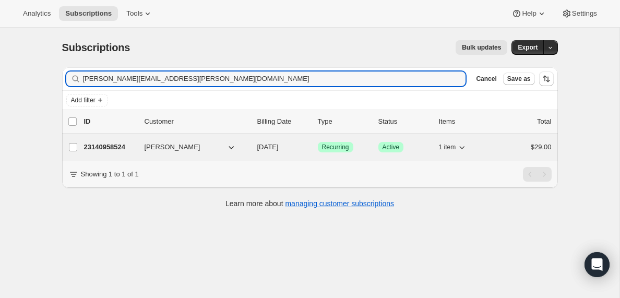
click at [102, 148] on p "23140958524" at bounding box center [110, 147] width 52 height 10
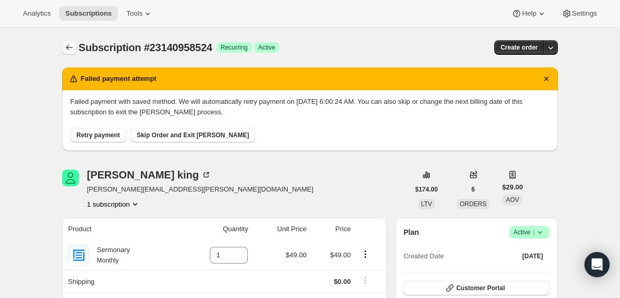
click at [67, 46] on icon "Subscriptions" at bounding box center [69, 47] width 10 height 10
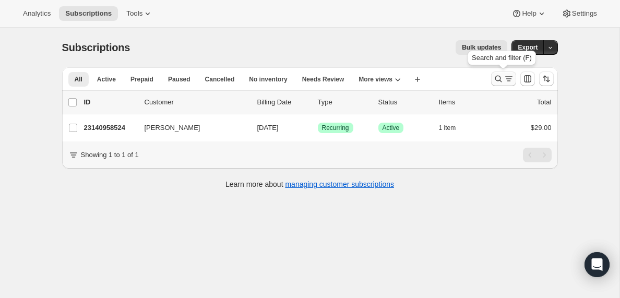
click at [502, 80] on icon "Search and filter results" at bounding box center [498, 79] width 10 height 10
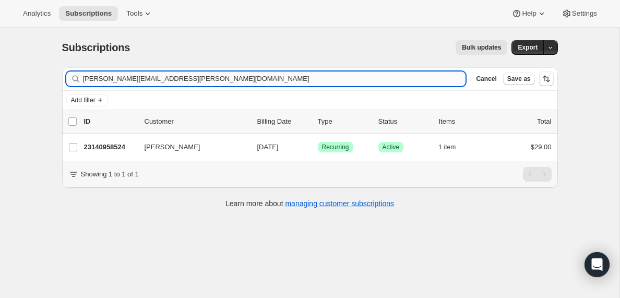
click at [179, 80] on input "[PERSON_NAME][EMAIL_ADDRESS][PERSON_NAME][DOMAIN_NAME]" at bounding box center [274, 78] width 383 height 15
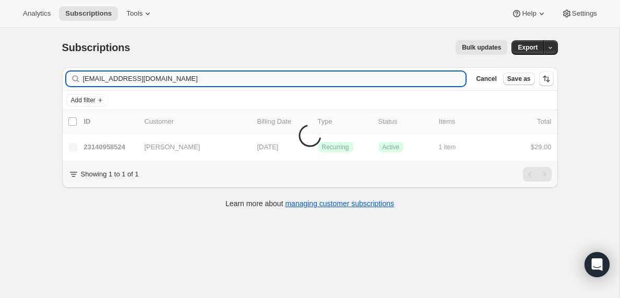
type input "[EMAIL_ADDRESS][DOMAIN_NAME]"
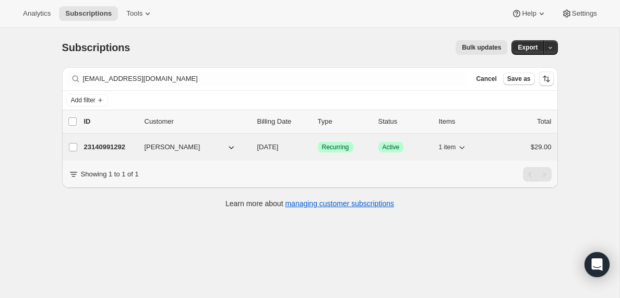
click at [120, 147] on p "23140991292" at bounding box center [110, 147] width 52 height 10
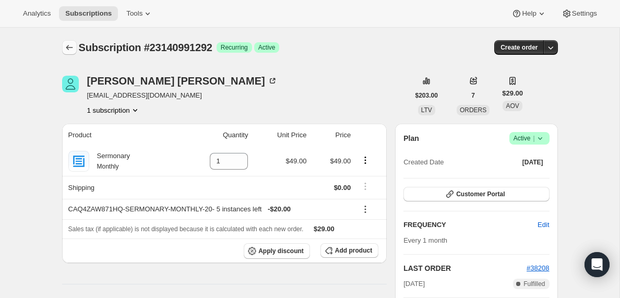
click at [69, 46] on icon "Subscriptions" at bounding box center [69, 47] width 10 height 10
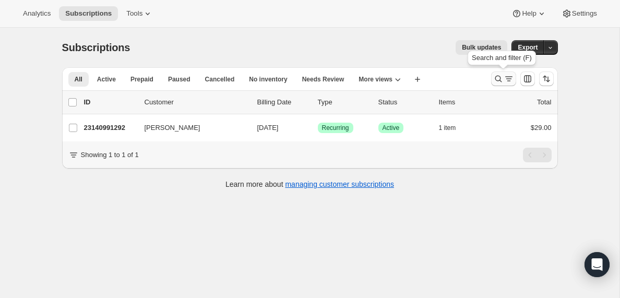
click at [504, 82] on icon "Search and filter results" at bounding box center [509, 79] width 10 height 10
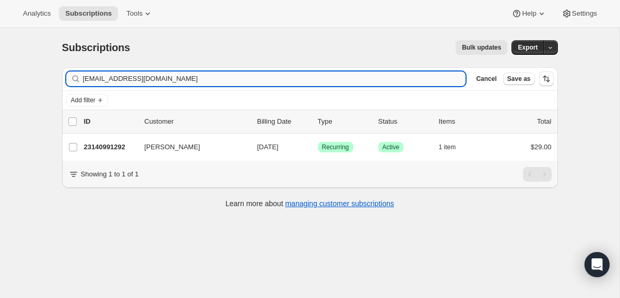
click at [163, 79] on input "[EMAIL_ADDRESS][DOMAIN_NAME]" at bounding box center [274, 78] width 383 height 15
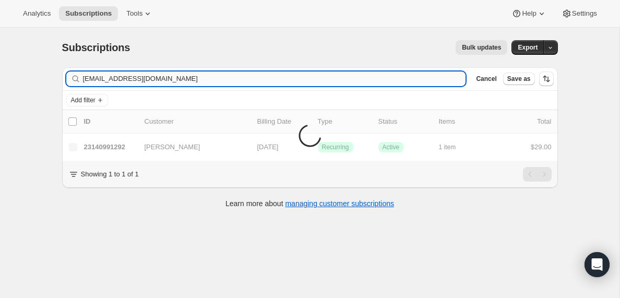
type input "[EMAIL_ADDRESS][DOMAIN_NAME]"
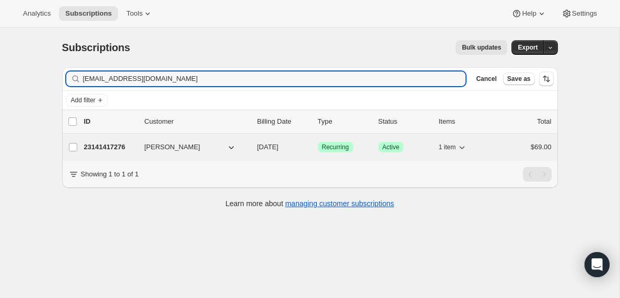
click at [116, 147] on p "23141417276" at bounding box center [110, 147] width 52 height 10
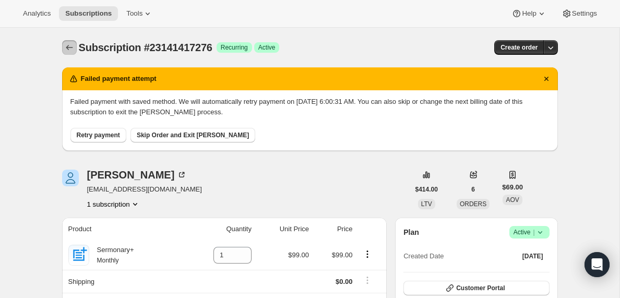
click at [68, 50] on icon "Subscriptions" at bounding box center [69, 47] width 10 height 10
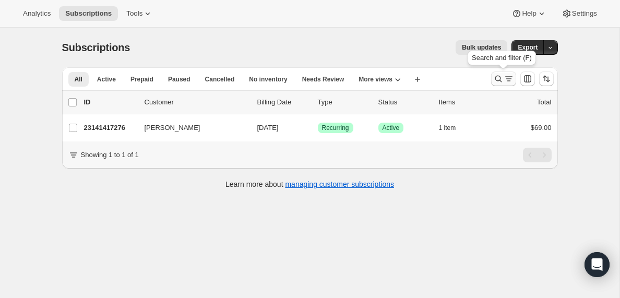
click at [505, 78] on icon "Search and filter results" at bounding box center [509, 79] width 10 height 10
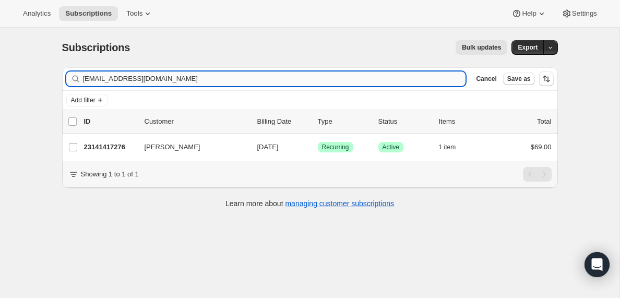
click at [170, 77] on input "[EMAIL_ADDRESS][DOMAIN_NAME]" at bounding box center [274, 78] width 383 height 15
type input "[EMAIL_ADDRESS][DOMAIN_NAME]"
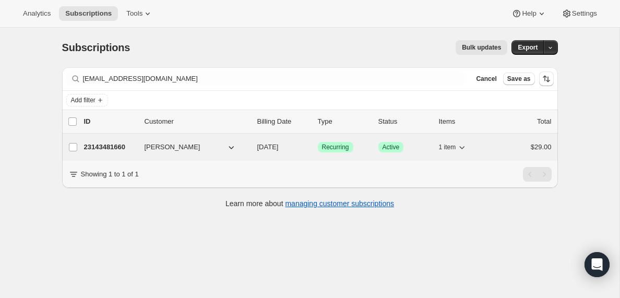
click at [107, 148] on p "23143481660" at bounding box center [110, 147] width 52 height 10
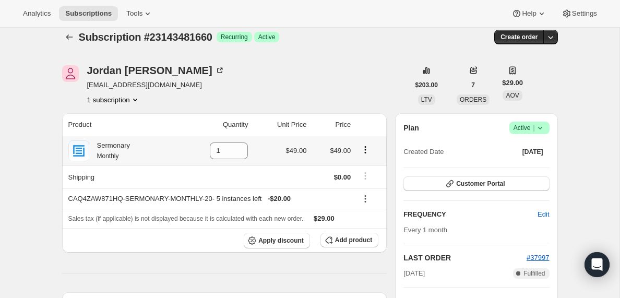
scroll to position [5, 0]
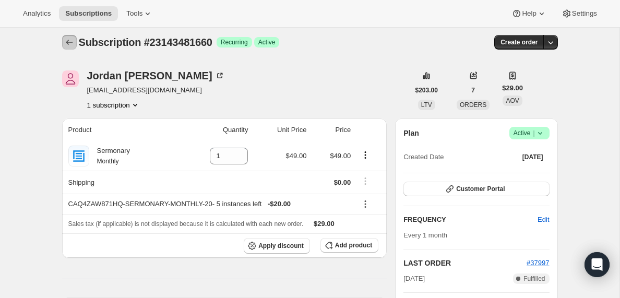
click at [68, 41] on icon "Subscriptions" at bounding box center [69, 42] width 10 height 10
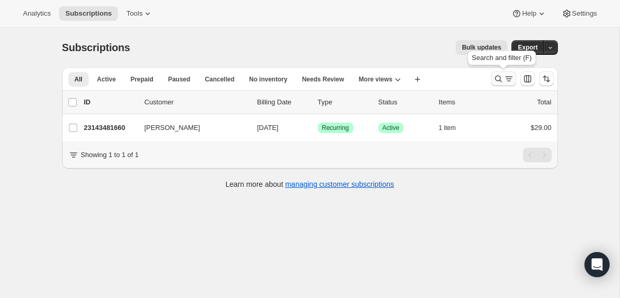
click at [504, 79] on icon "Search and filter results" at bounding box center [509, 79] width 10 height 10
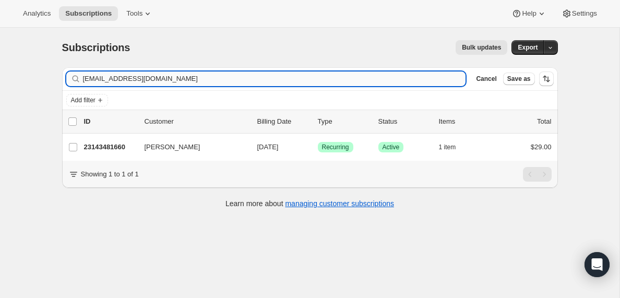
click at [124, 83] on input "[EMAIL_ADDRESS][DOMAIN_NAME]" at bounding box center [274, 78] width 383 height 15
type input "[EMAIL_ADDRESS][DOMAIN_NAME]"
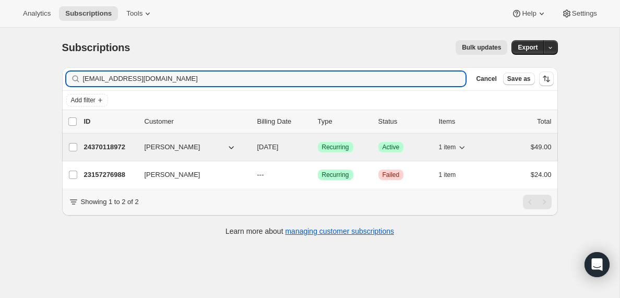
click at [99, 147] on p "24370118972" at bounding box center [110, 147] width 52 height 10
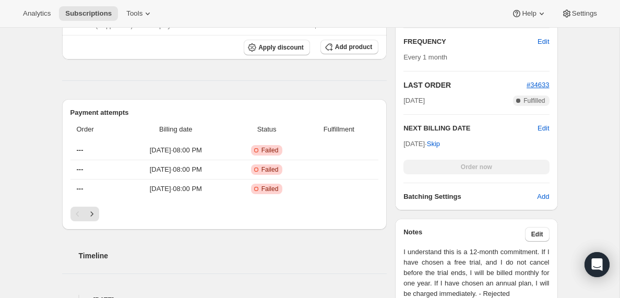
scroll to position [276, 0]
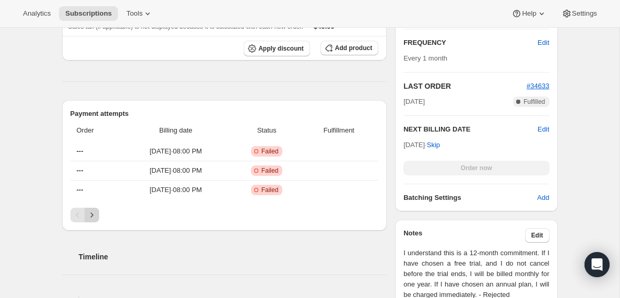
click at [92, 214] on icon "Next" at bounding box center [91, 214] width 3 height 5
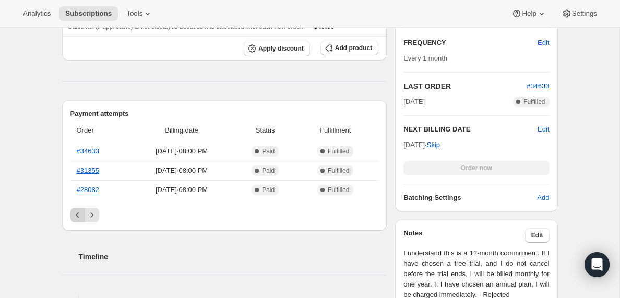
click at [77, 213] on icon "Previous" at bounding box center [78, 215] width 10 height 10
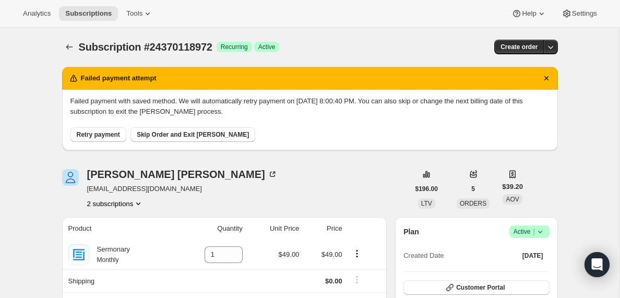
scroll to position [0, 0]
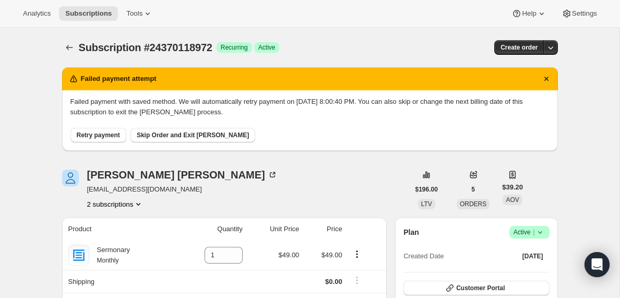
click at [131, 203] on button "2 subscriptions" at bounding box center [115, 204] width 57 height 10
click at [110, 223] on span "23157276988" at bounding box center [100, 224] width 42 height 8
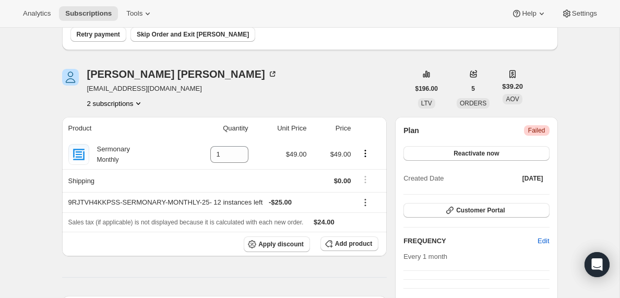
scroll to position [98, 0]
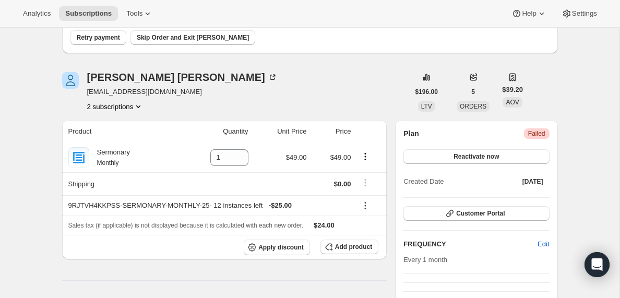
click at [141, 106] on icon "Product actions" at bounding box center [138, 106] width 10 height 10
click at [111, 142] on span "24370118972" at bounding box center [99, 144] width 42 height 8
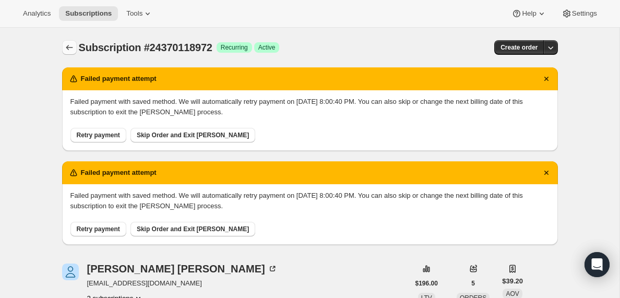
click at [67, 50] on icon "Subscriptions" at bounding box center [69, 47] width 10 height 10
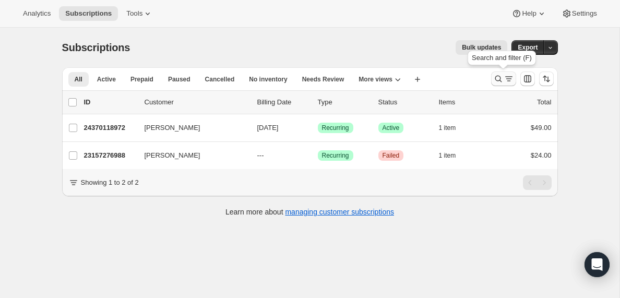
click at [504, 81] on icon "Search and filter results" at bounding box center [509, 79] width 10 height 10
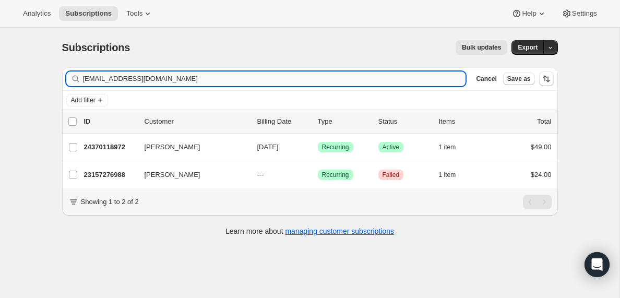
click at [169, 82] on input "[EMAIL_ADDRESS][DOMAIN_NAME]" at bounding box center [274, 78] width 383 height 15
type input "[EMAIL_ADDRESS][DOMAIN_NAME]"
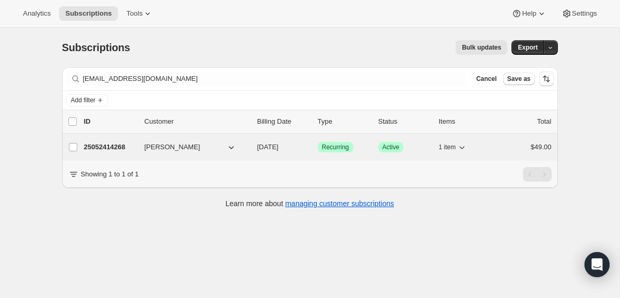
click at [102, 147] on p "25052414268" at bounding box center [110, 147] width 52 height 10
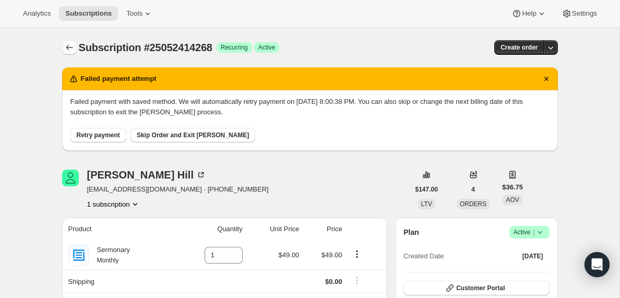
click at [69, 48] on icon "Subscriptions" at bounding box center [69, 47] width 10 height 10
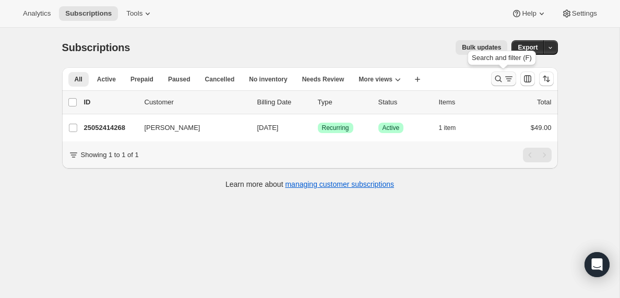
click at [507, 79] on icon "Search and filter results" at bounding box center [509, 79] width 10 height 10
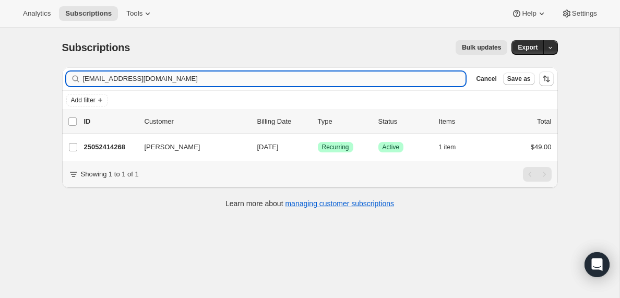
click at [120, 75] on input "[EMAIL_ADDRESS][DOMAIN_NAME]" at bounding box center [274, 78] width 383 height 15
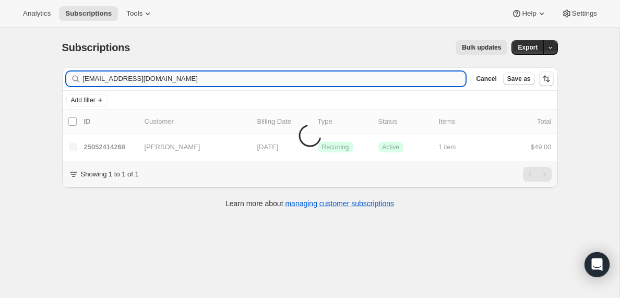
type input "[EMAIL_ADDRESS][DOMAIN_NAME]"
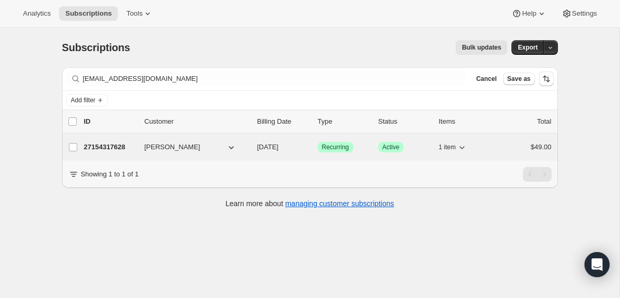
click at [117, 148] on p "27154317628" at bounding box center [110, 147] width 52 height 10
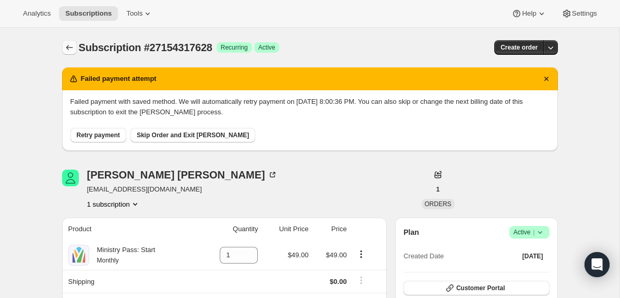
click at [68, 45] on icon "Subscriptions" at bounding box center [69, 47] width 10 height 10
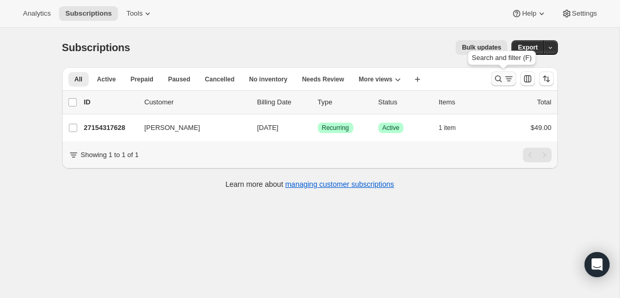
click at [507, 79] on icon "Search and filter results" at bounding box center [509, 79] width 10 height 10
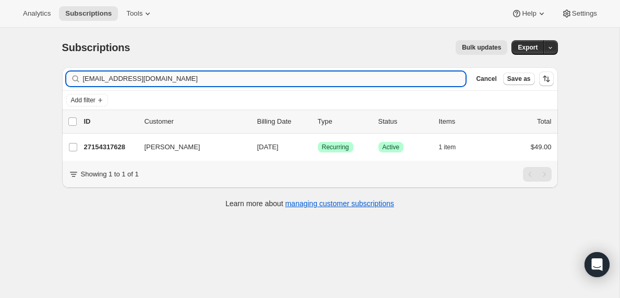
click at [157, 77] on input "[EMAIL_ADDRESS][DOMAIN_NAME]" at bounding box center [274, 78] width 383 height 15
type input "[PERSON_NAME][EMAIL_ADDRESS][DOMAIN_NAME]"
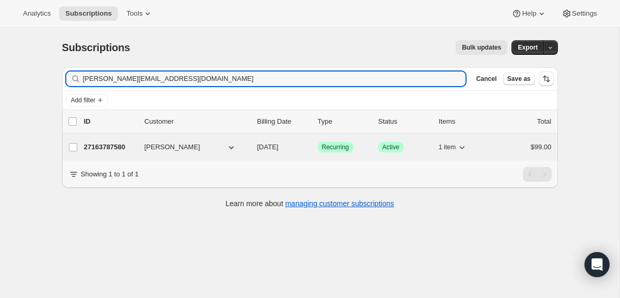
click at [94, 148] on p "27163787580" at bounding box center [110, 147] width 52 height 10
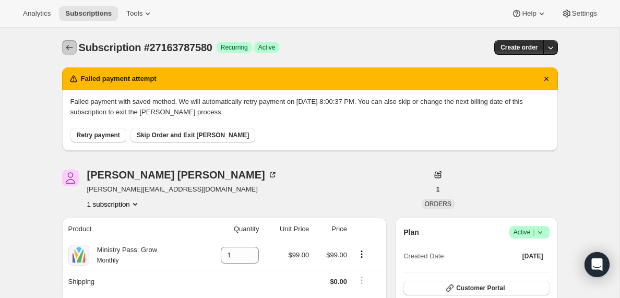
click at [69, 47] on icon "Subscriptions" at bounding box center [69, 47] width 10 height 10
